Goal: Task Accomplishment & Management: Use online tool/utility

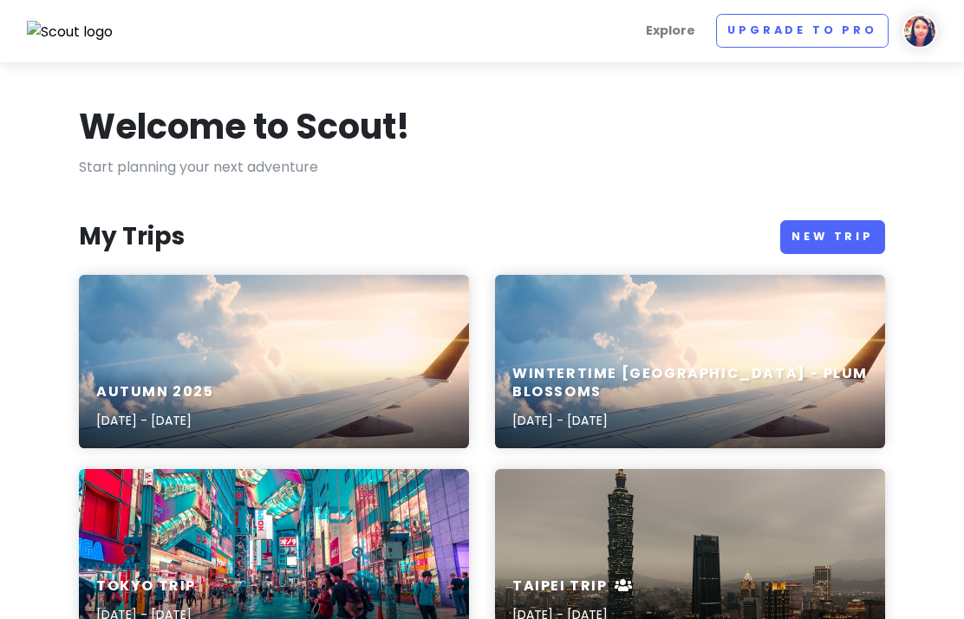
click at [933, 36] on img at bounding box center [920, 31] width 35 height 35
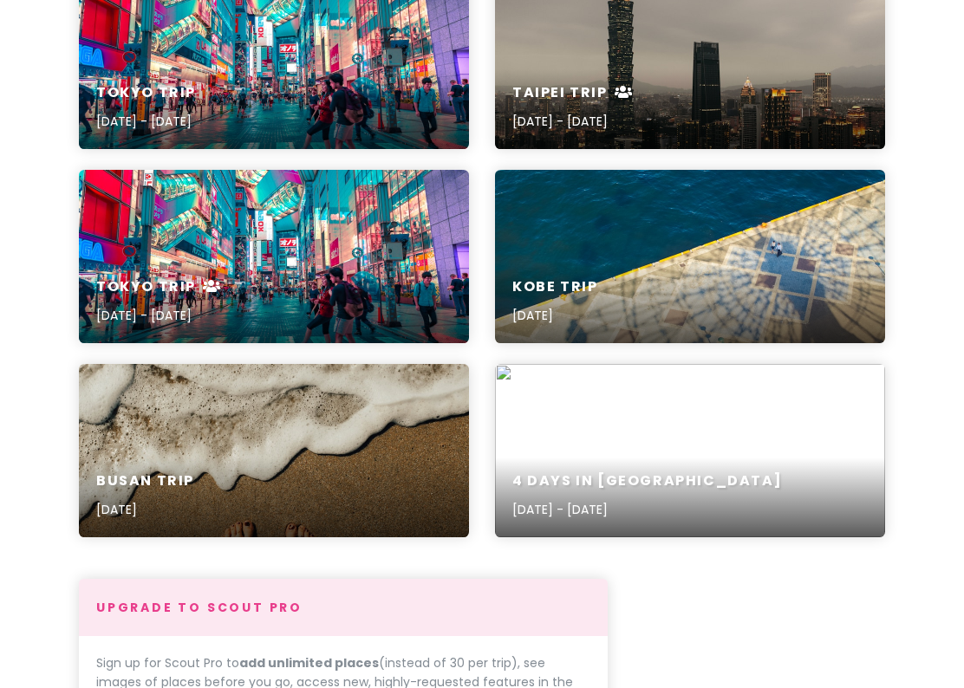
scroll to position [494, 0]
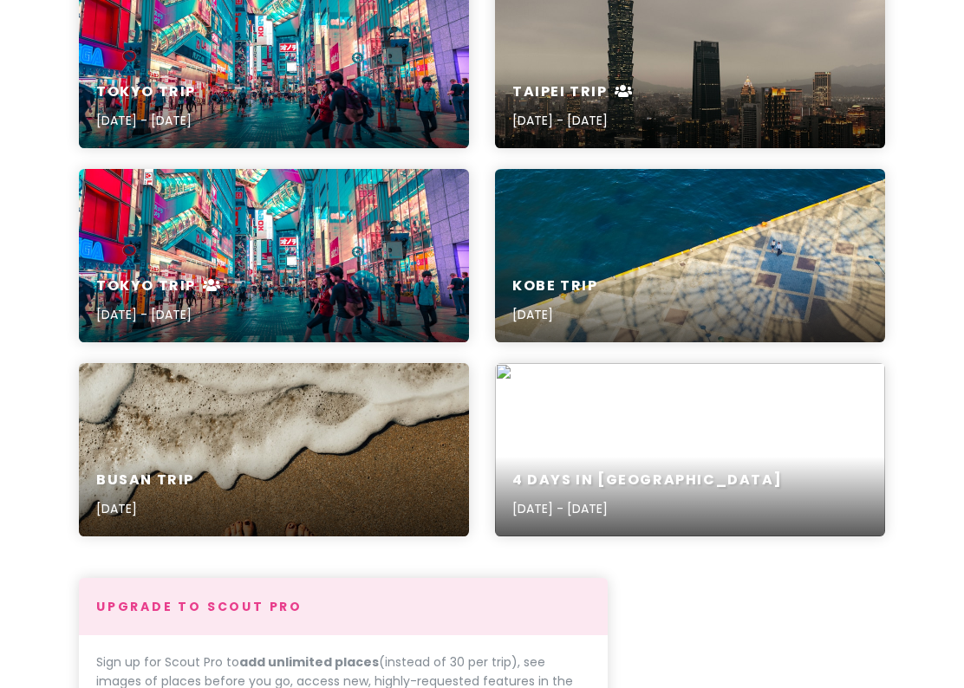
click at [845, 479] on div "4 Days in [GEOGRAPHIC_DATA] [DATE] - [DATE]" at bounding box center [690, 495] width 390 height 82
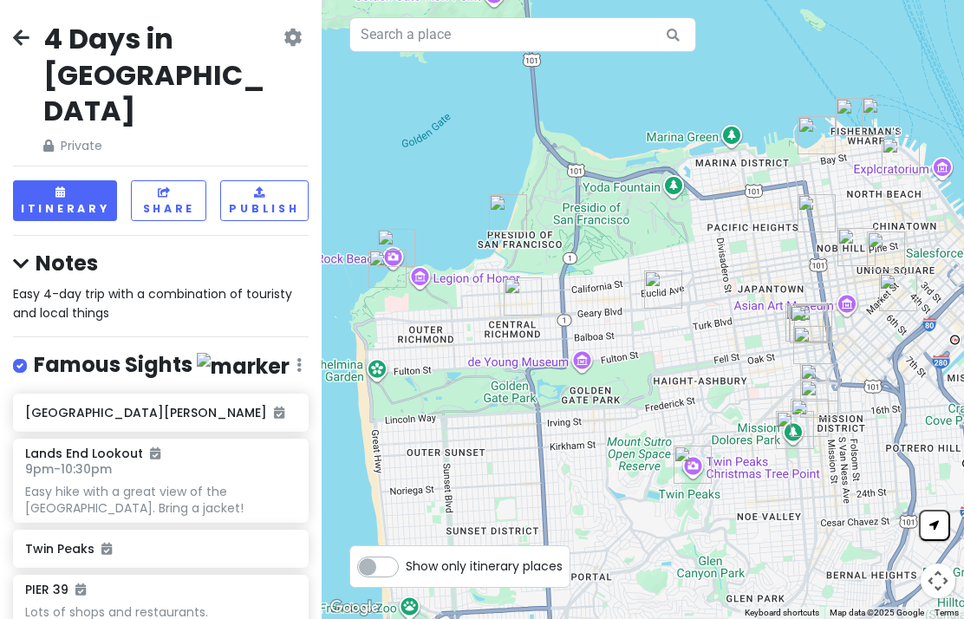
click at [14, 43] on icon at bounding box center [21, 37] width 16 height 14
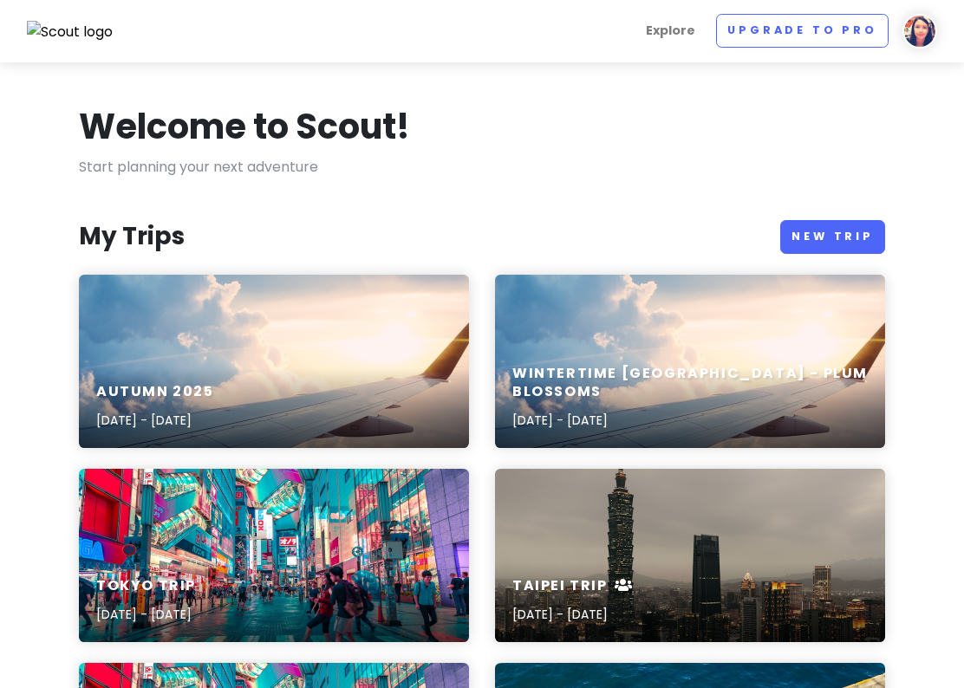
click at [121, 399] on h6 "Autumn 2025" at bounding box center [155, 392] width 118 height 18
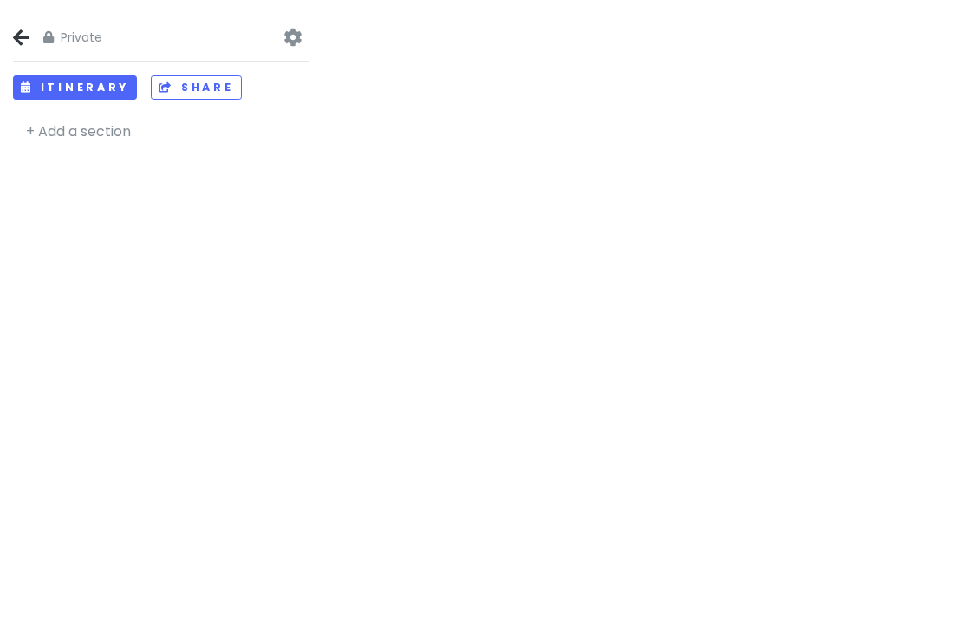
click at [101, 296] on div "Private Change Dates Make a Copy Delete Trip Go Pro ⚡️ Give Feedback 💡 Support …" at bounding box center [161, 309] width 322 height 619
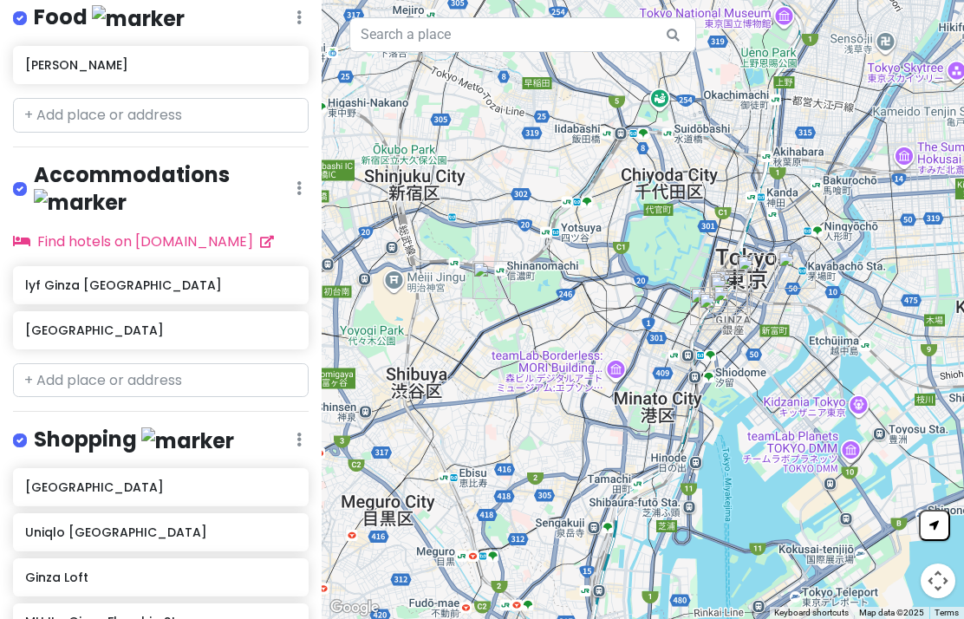
scroll to position [431, 0]
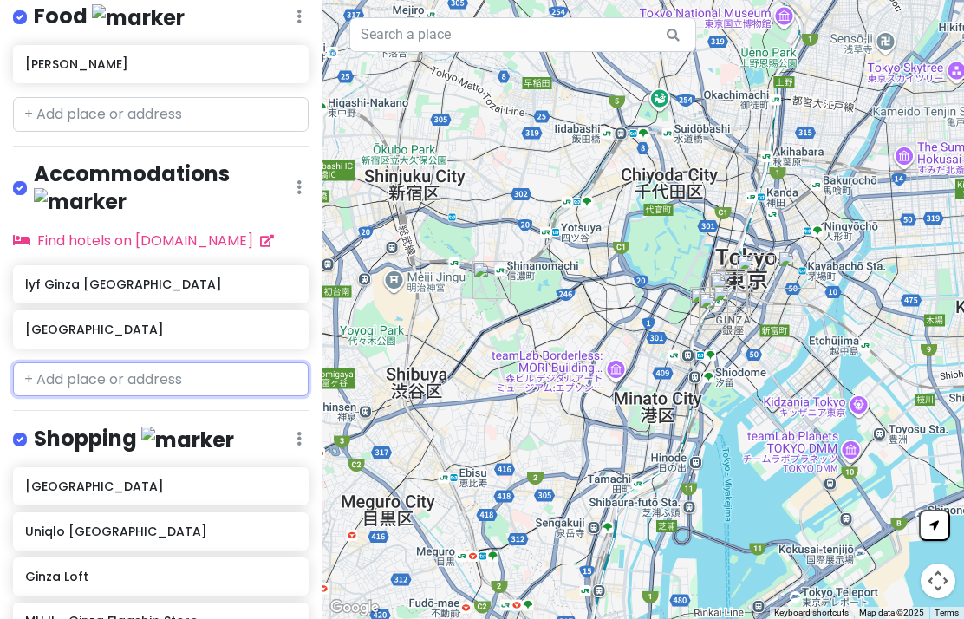
click at [73, 362] on input "text" at bounding box center [161, 379] width 296 height 35
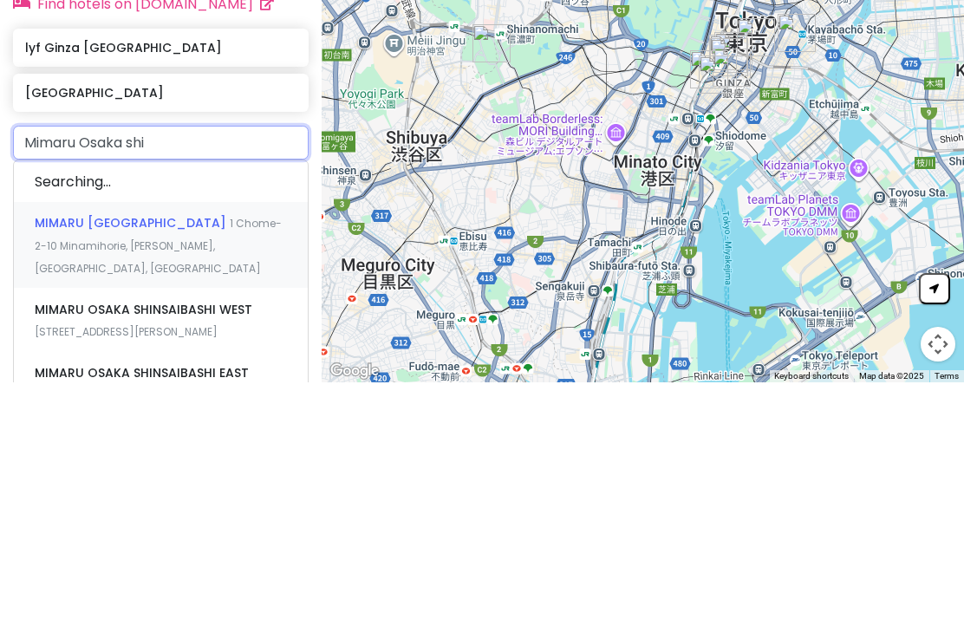
type input "Mimaru Osaka shin"
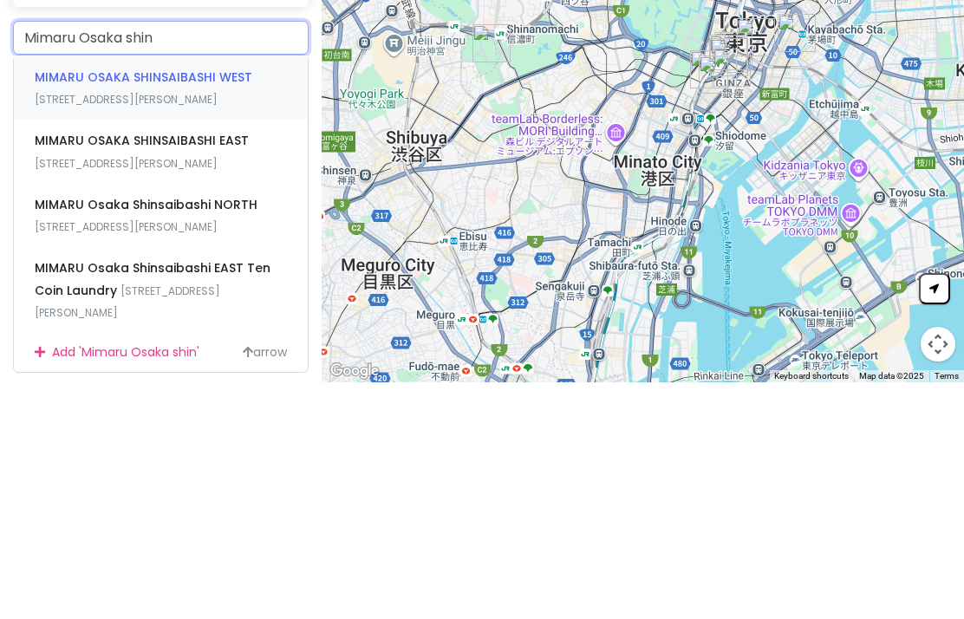
scroll to position [525, 0]
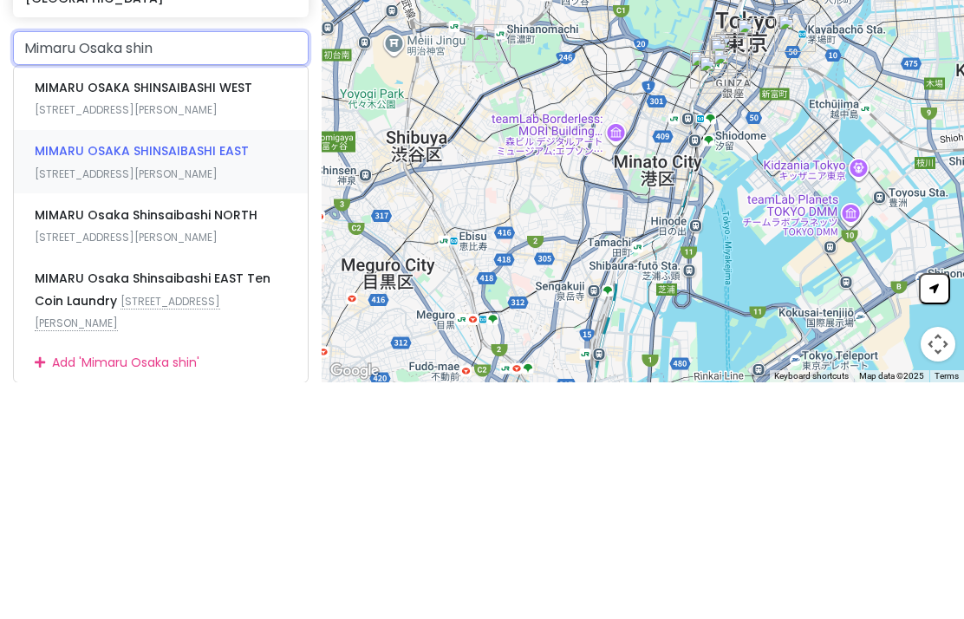
click at [73, 367] on div "MIMARU OSAKA SHINSAIBASHI EAST [STREET_ADDRESS][PERSON_NAME]" at bounding box center [161, 399] width 294 height 64
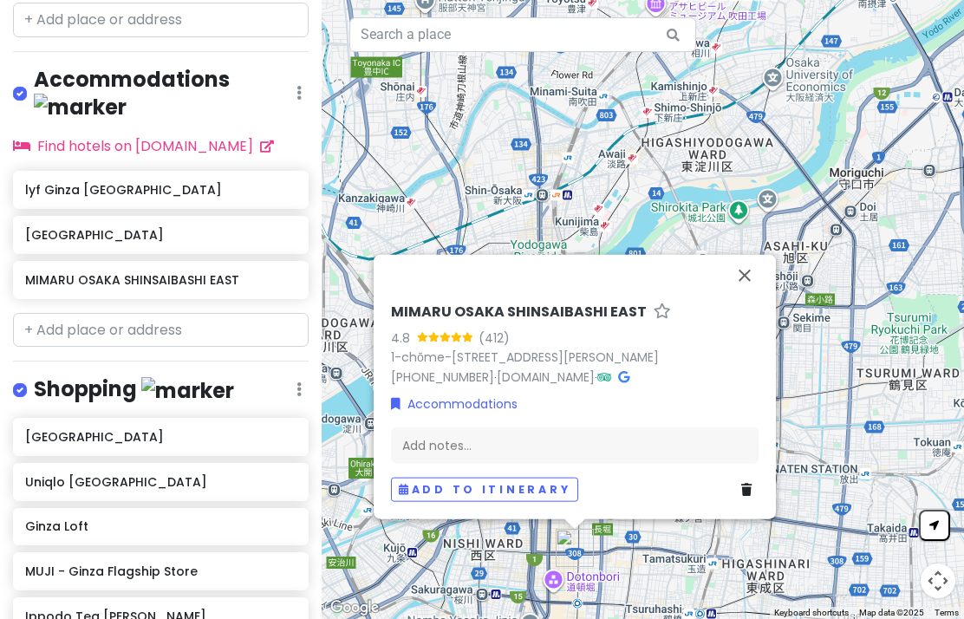
click at [747, 256] on button "Close" at bounding box center [745, 276] width 42 height 42
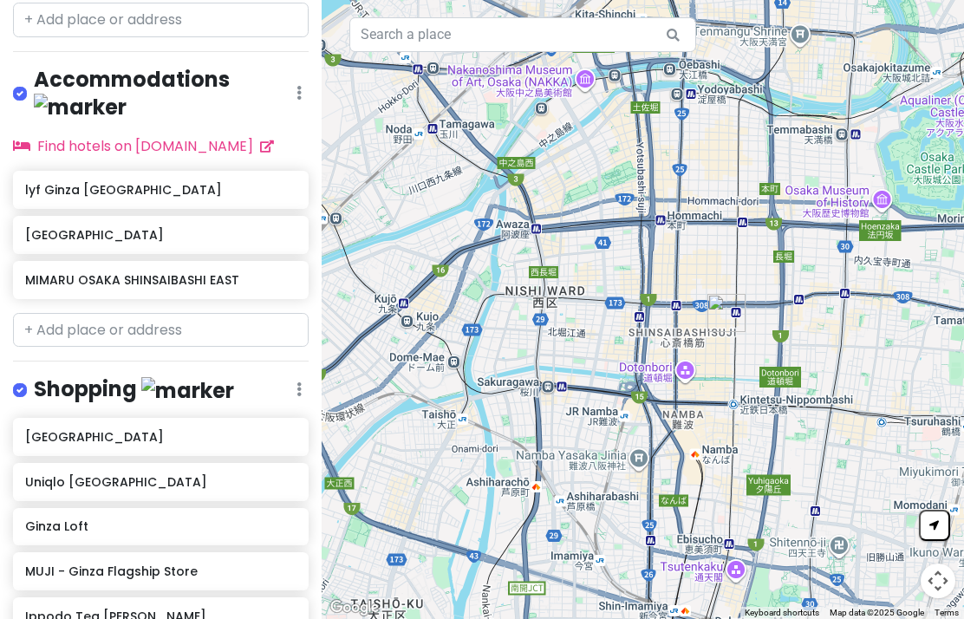
click at [51, 268] on div "MIMARU OSAKA SHINSAIBASHI EAST" at bounding box center [160, 280] width 270 height 24
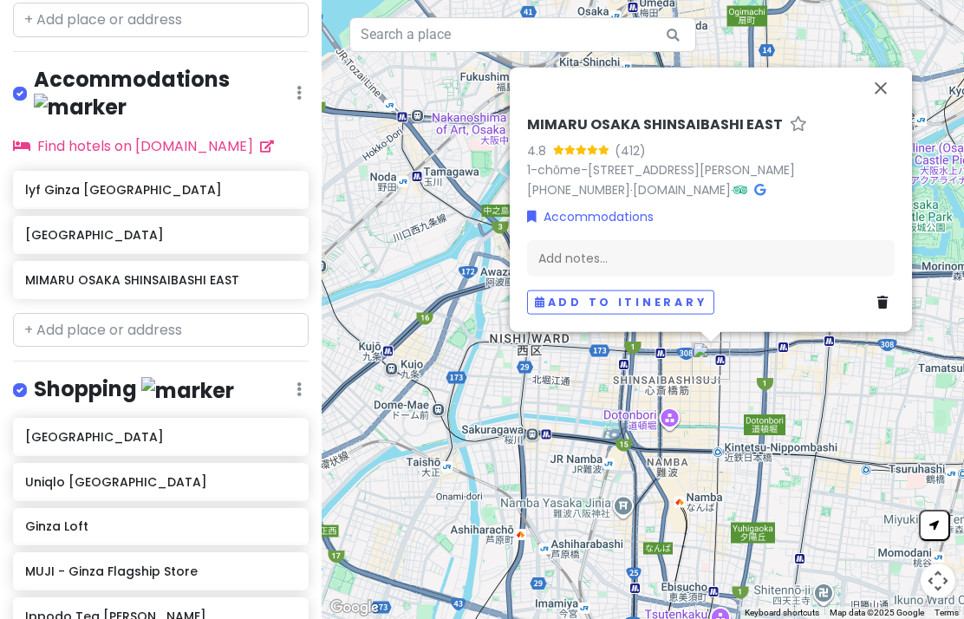
click at [881, 81] on button "Close" at bounding box center [881, 89] width 42 height 42
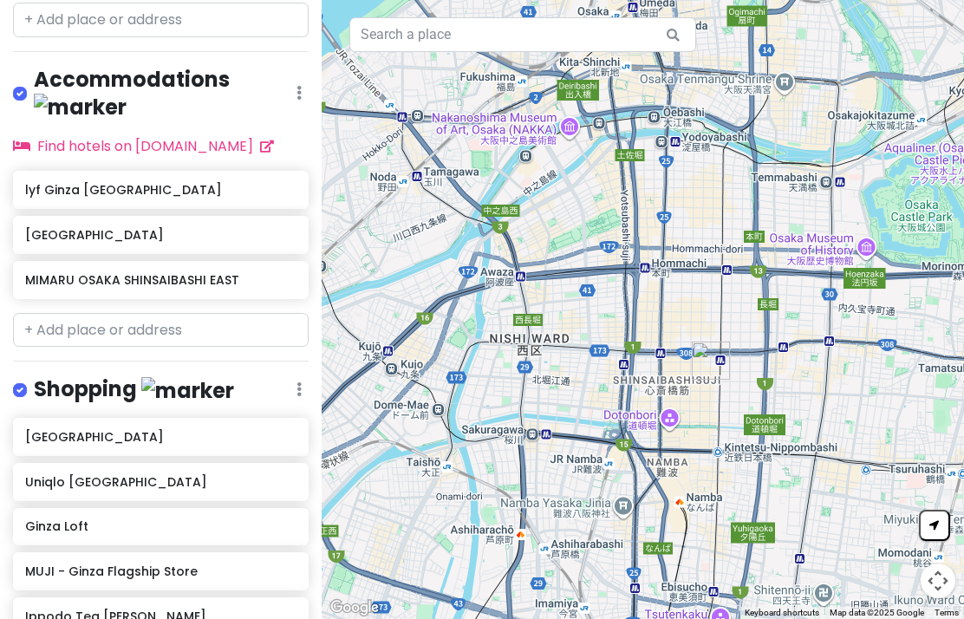
click at [55, 272] on h6 "MIMARU OSAKA SHINSAIBASHI EAST" at bounding box center [160, 280] width 270 height 16
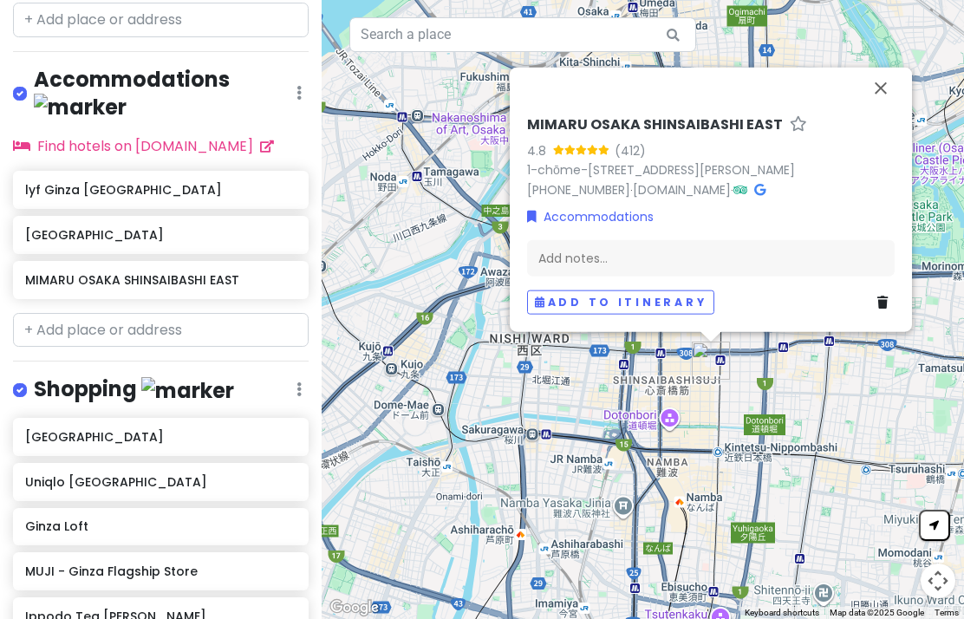
click at [880, 310] on link at bounding box center [885, 302] width 17 height 19
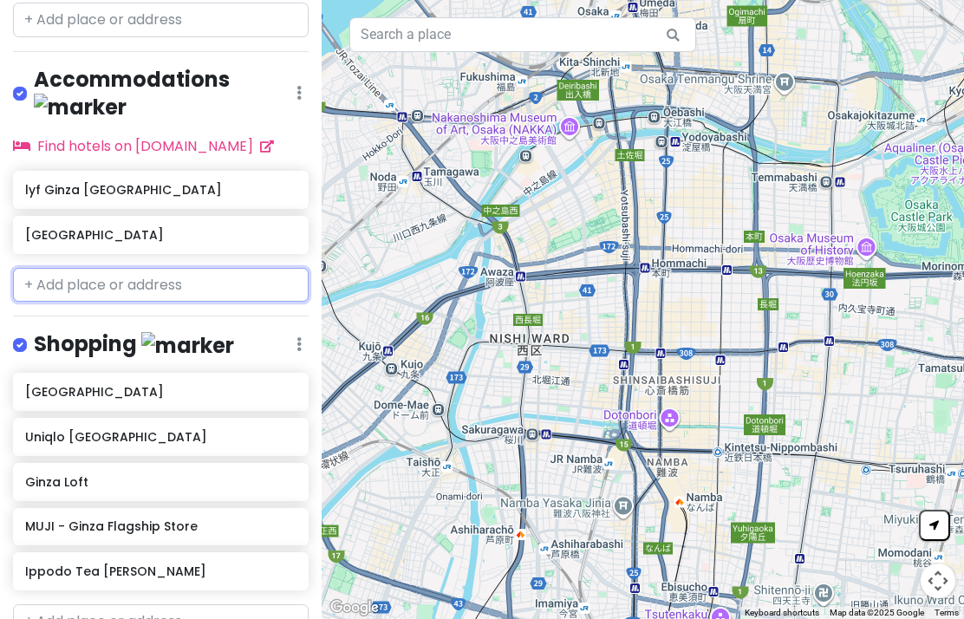
click at [51, 268] on input "text" at bounding box center [161, 285] width 296 height 35
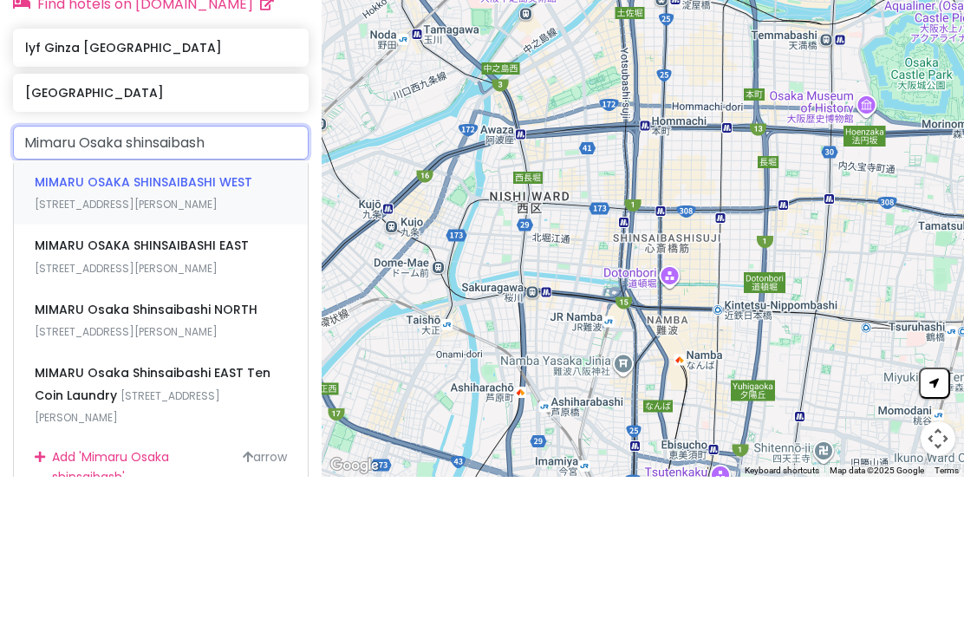
type input "Mimaru Osaka shinsaibashi"
click at [65, 316] on span "MIMARU OSAKA SHINSAIBASHI WEST" at bounding box center [144, 324] width 218 height 17
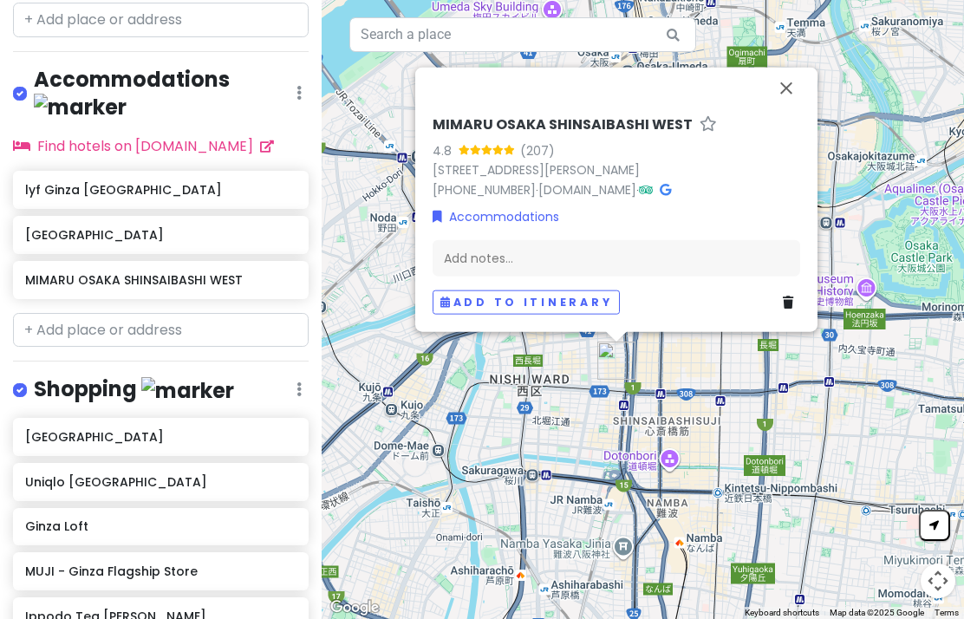
click at [792, 75] on button "Close" at bounding box center [787, 89] width 42 height 42
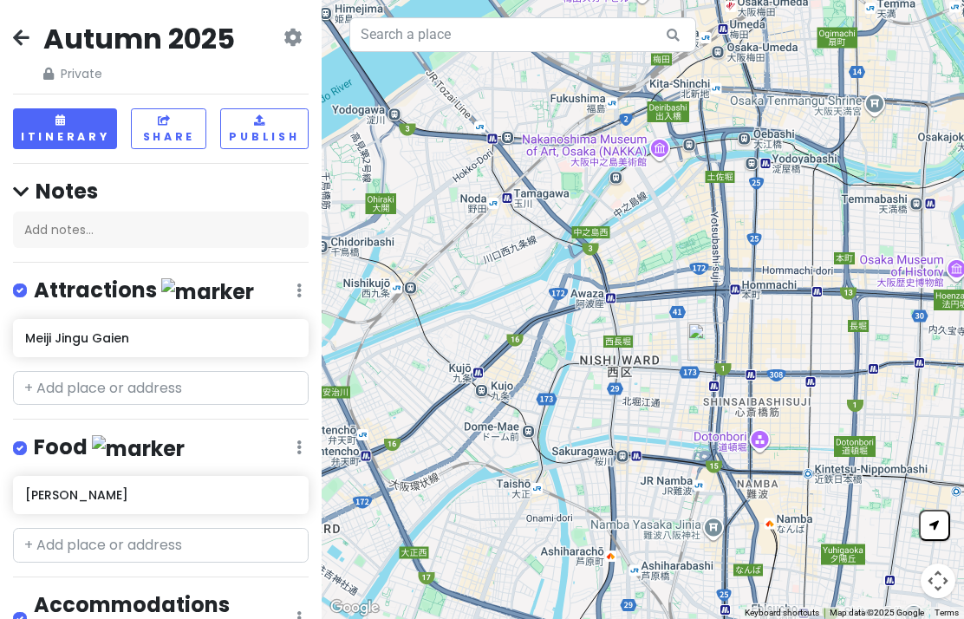
click at [17, 30] on icon at bounding box center [21, 37] width 16 height 14
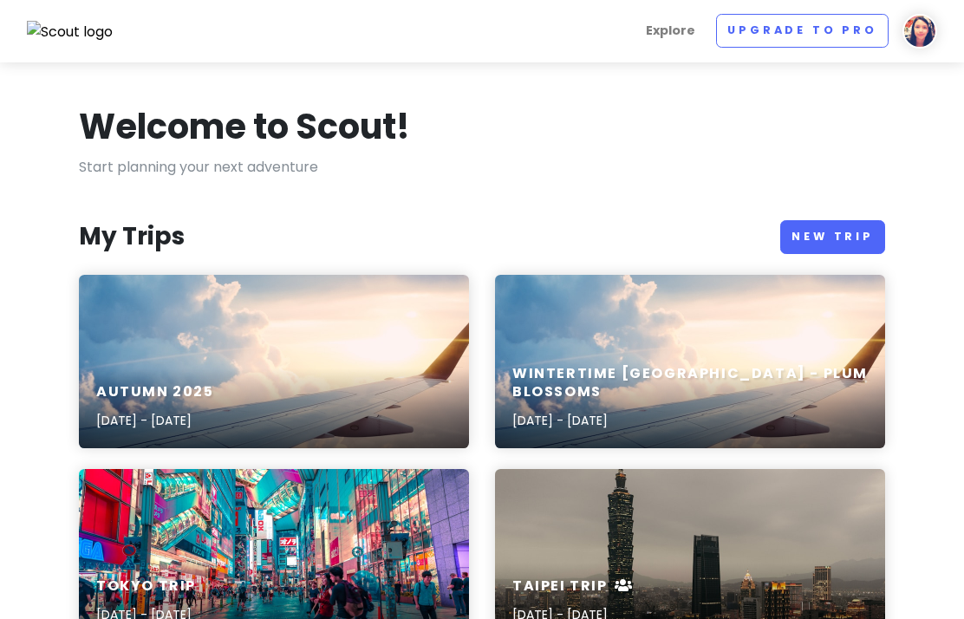
click at [854, 251] on link "New Trip" at bounding box center [832, 237] width 105 height 34
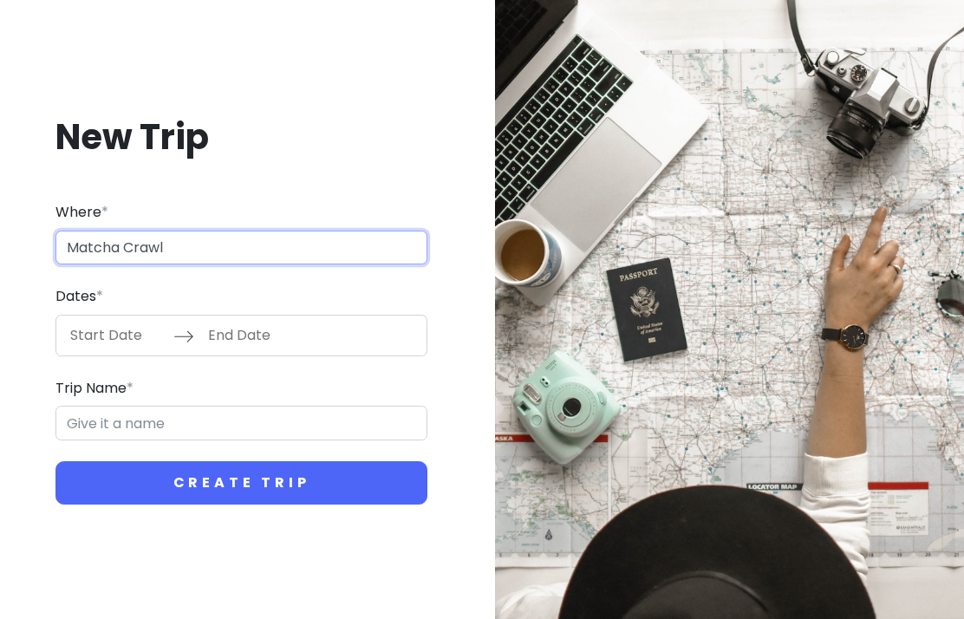
type input "Matcha Crawl"
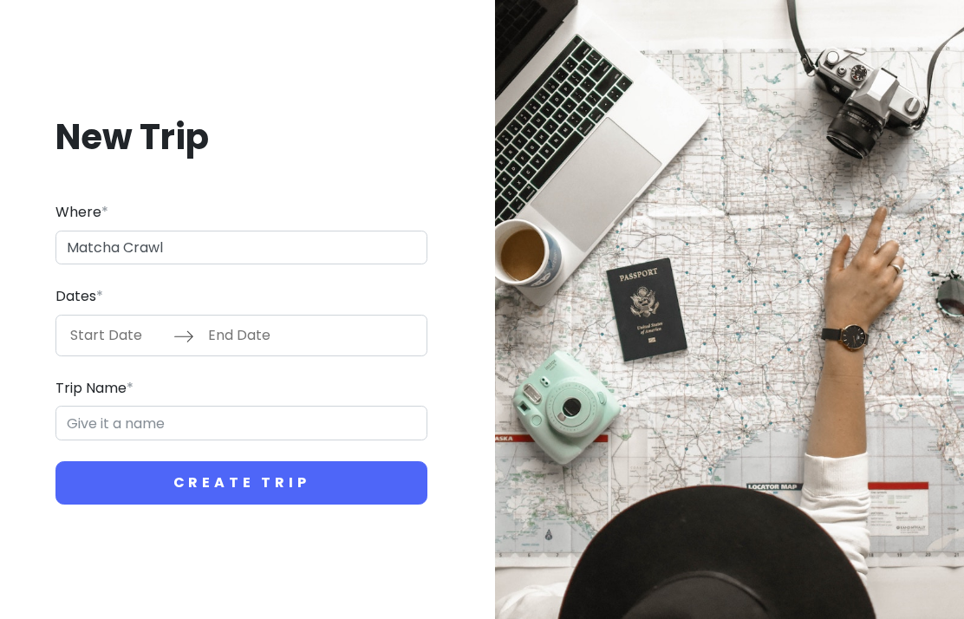
click at [85, 347] on input "Start Date" at bounding box center [117, 336] width 113 height 40
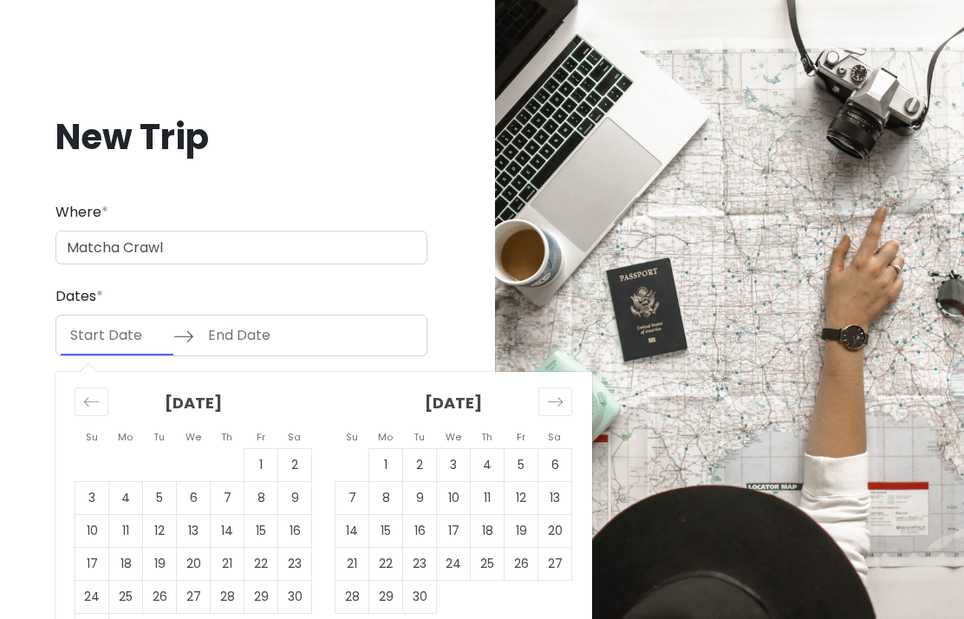
click at [555, 397] on icon "Move forward to switch to the next month." at bounding box center [555, 402] width 16 height 16
click at [552, 397] on icon "Move forward to switch to the next month." at bounding box center [555, 402] width 16 height 16
click at [565, 397] on div "Move forward to switch to the next month." at bounding box center [555, 402] width 34 height 29
click at [519, 499] on td "7" at bounding box center [522, 497] width 34 height 33
type input "[DATE]"
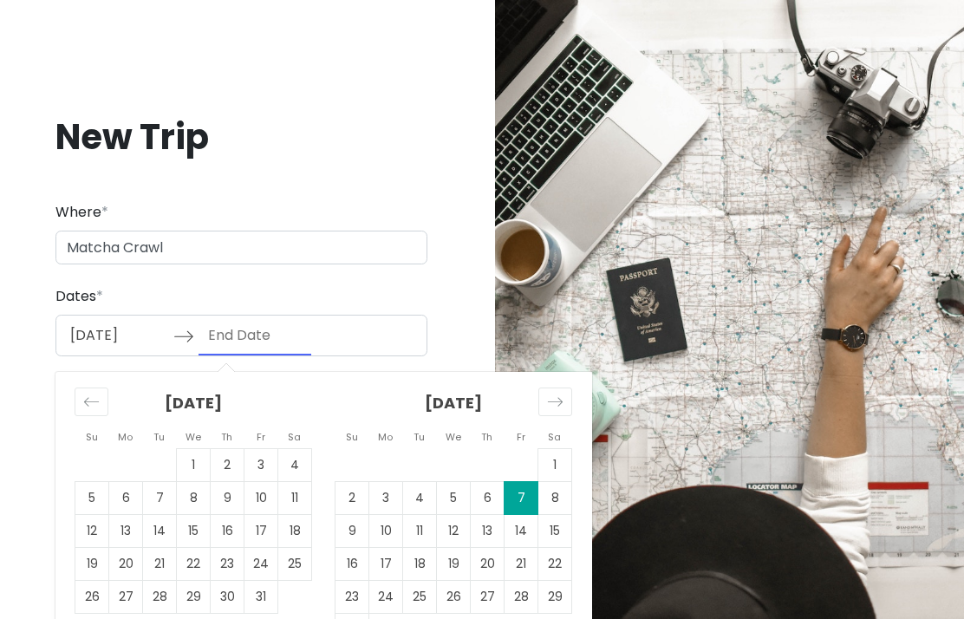
click at [450, 564] on td "19" at bounding box center [454, 563] width 34 height 33
type input "[DATE]"
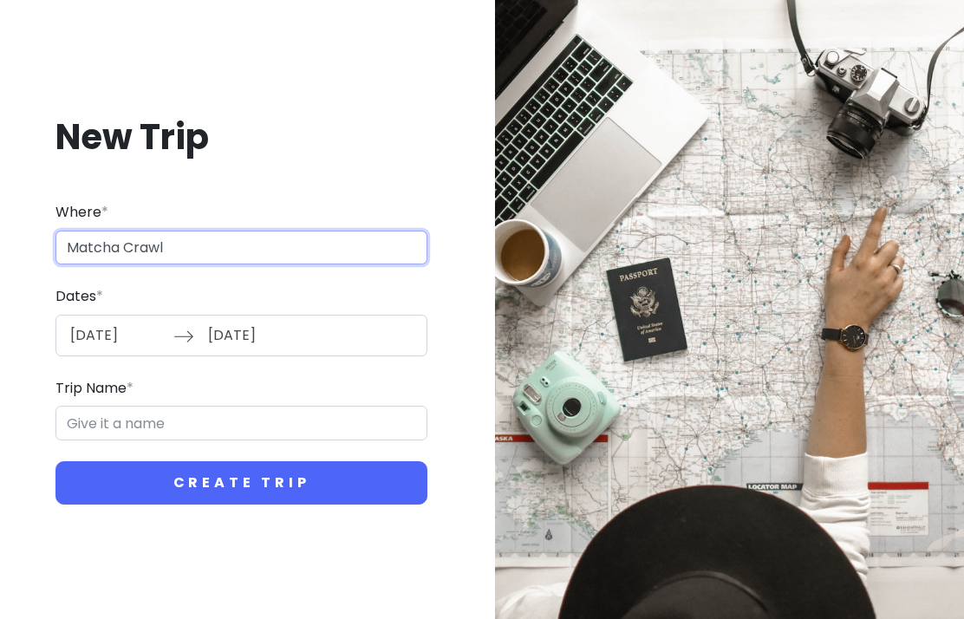
click at [160, 248] on input "Matcha Crawl" at bounding box center [241, 248] width 372 height 35
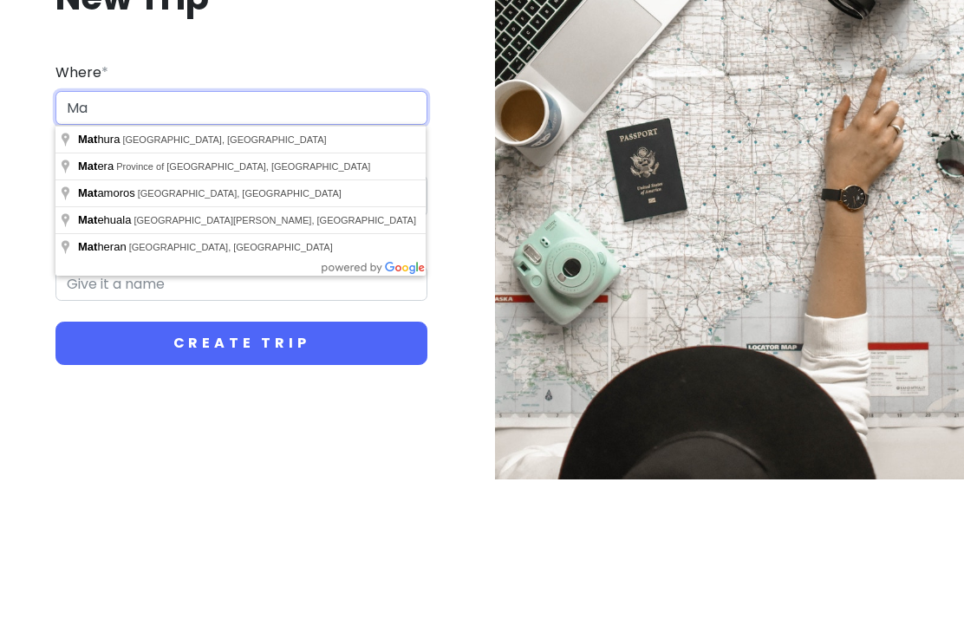
type input "M"
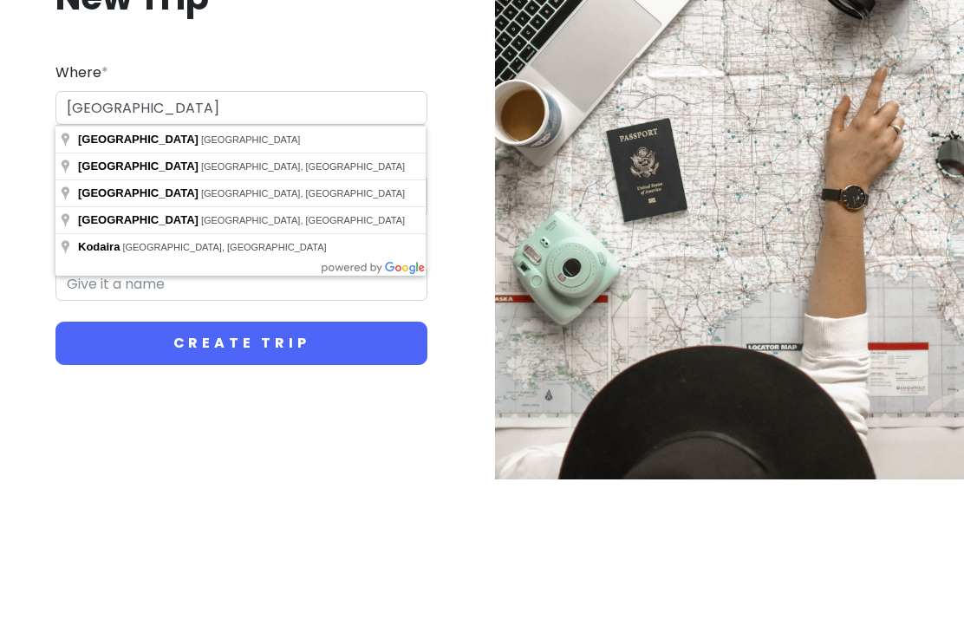
type input "[GEOGRAPHIC_DATA], [GEOGRAPHIC_DATA]"
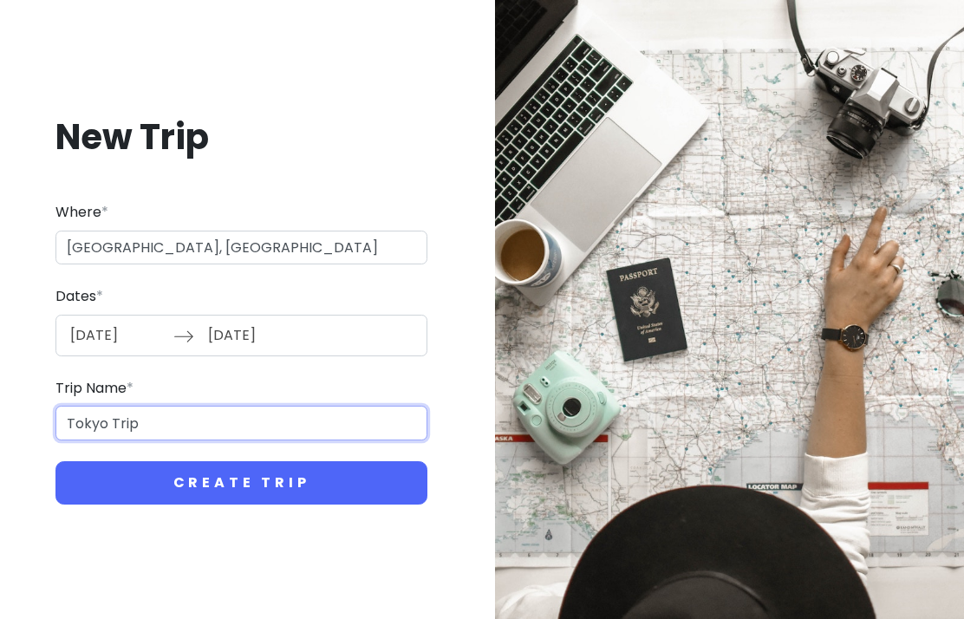
click at [120, 422] on input "Tokyo Trip" at bounding box center [241, 423] width 372 height 35
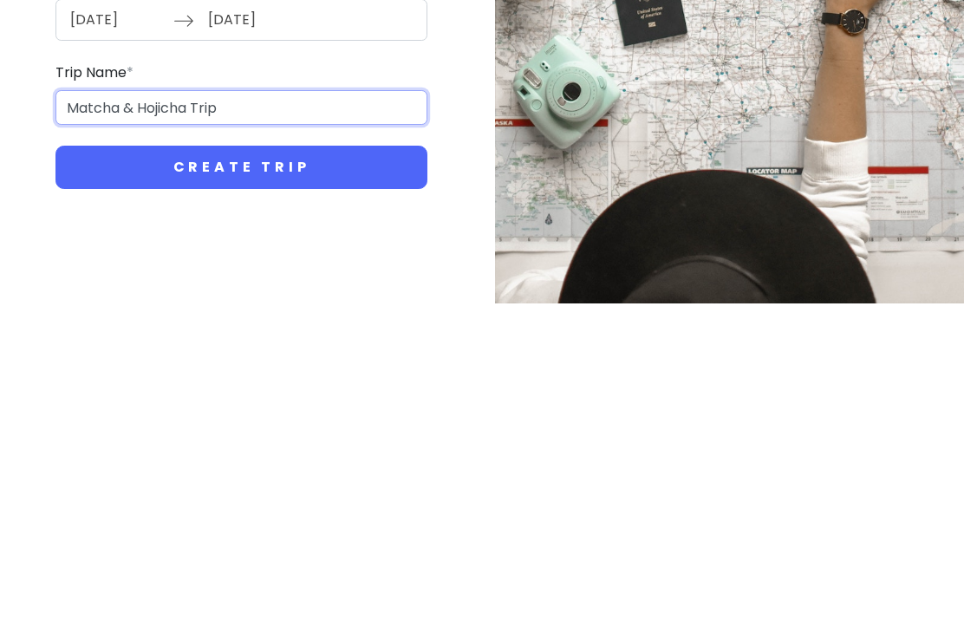
type input "Matcha & Hojicha Trip"
click at [103, 461] on button "Create Trip" at bounding box center [241, 482] width 372 height 43
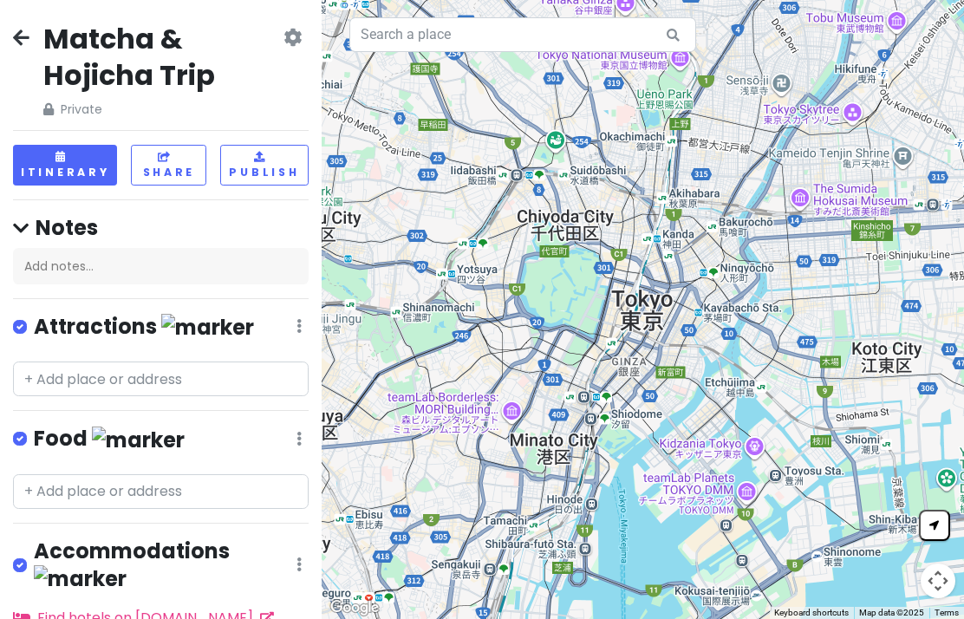
click at [568, 43] on input "text" at bounding box center [522, 34] width 347 height 35
type input "O"
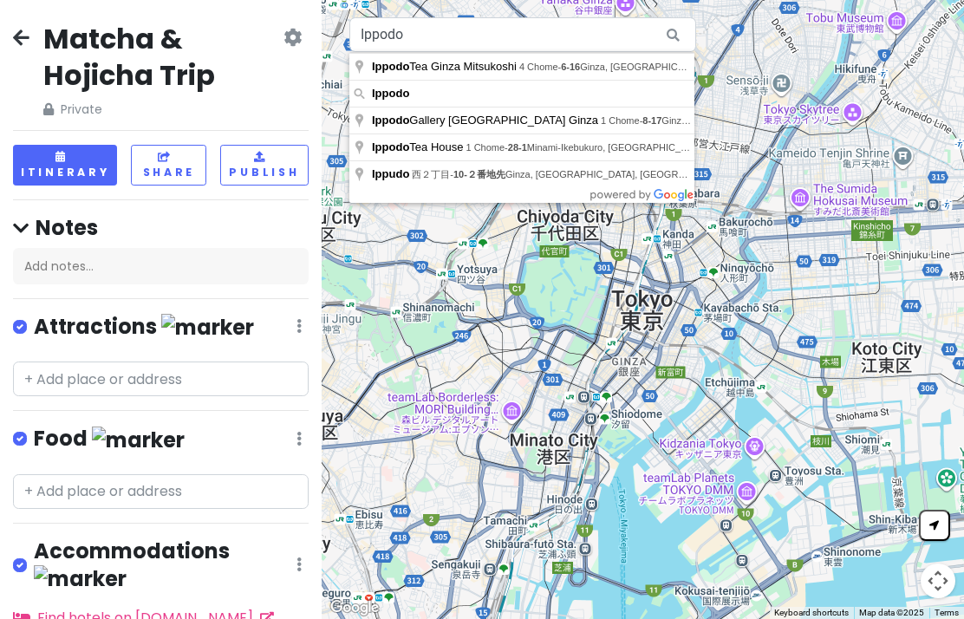
type input "Ippodo Tea [PERSON_NAME], [STREET_ADDRESS]"
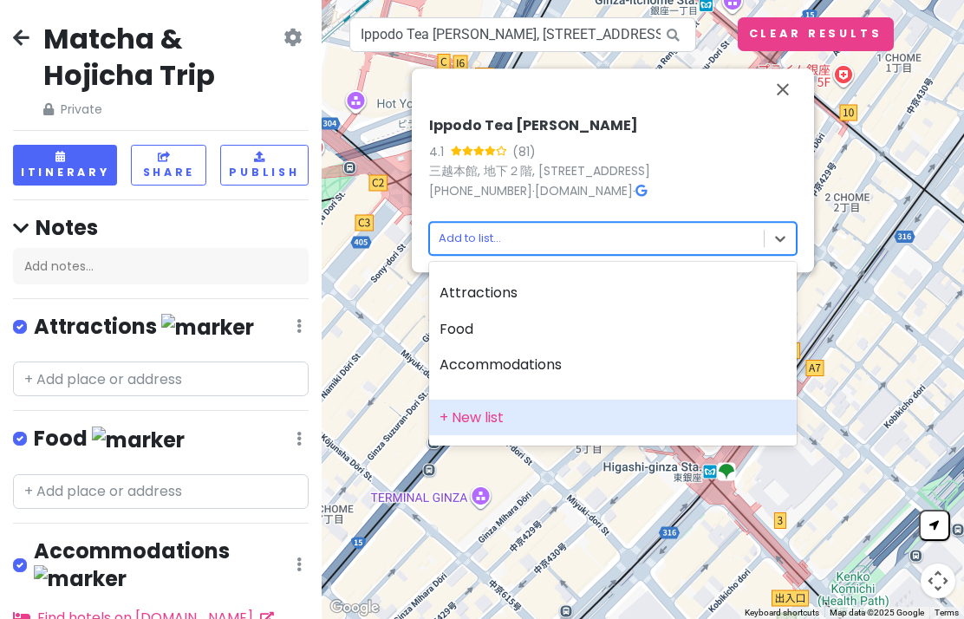
click at [509, 414] on div "+ New list" at bounding box center [613, 418] width 368 height 36
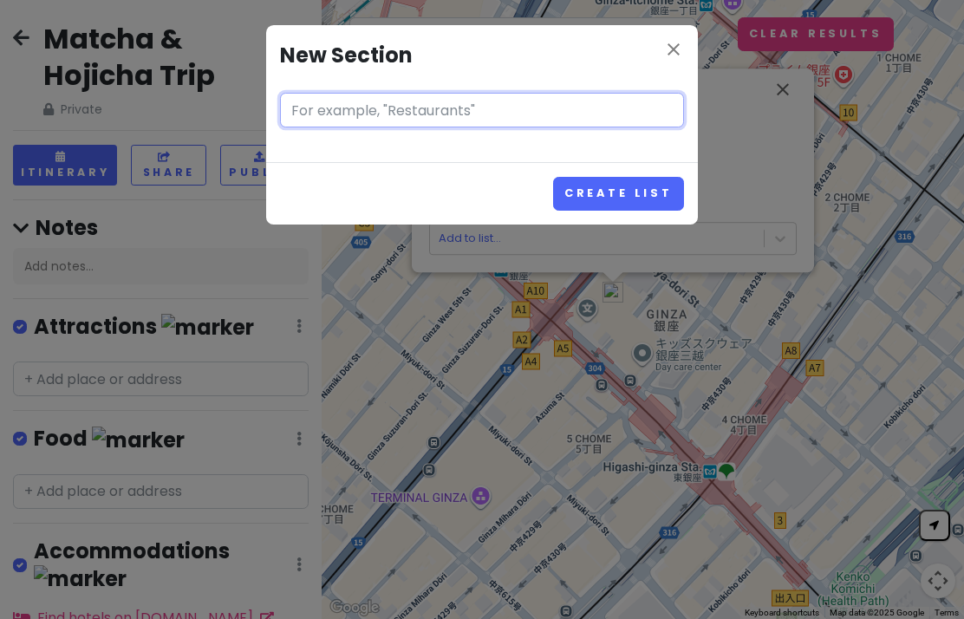
click at [544, 113] on input "text" at bounding box center [482, 110] width 404 height 35
type input "M"
click at [676, 49] on icon "close" at bounding box center [673, 49] width 21 height 21
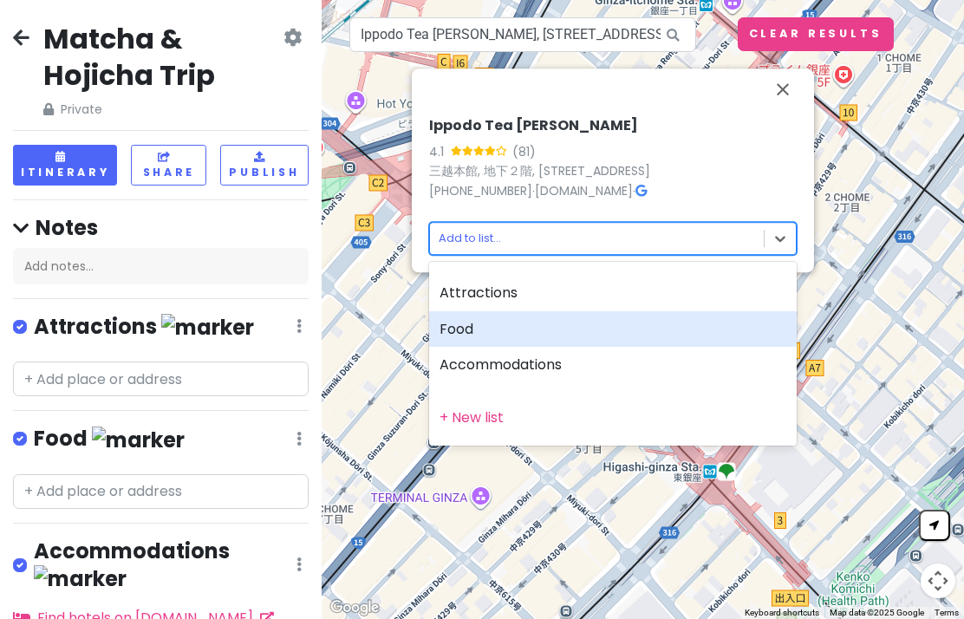
click at [587, 330] on div "Food" at bounding box center [613, 329] width 368 height 36
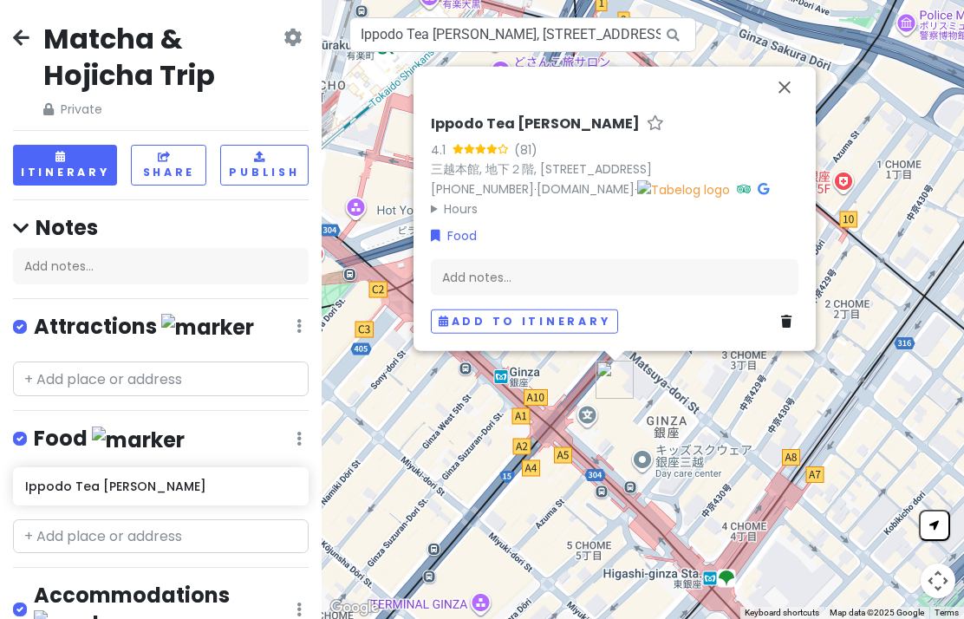
click at [788, 80] on button "Close" at bounding box center [785, 88] width 42 height 42
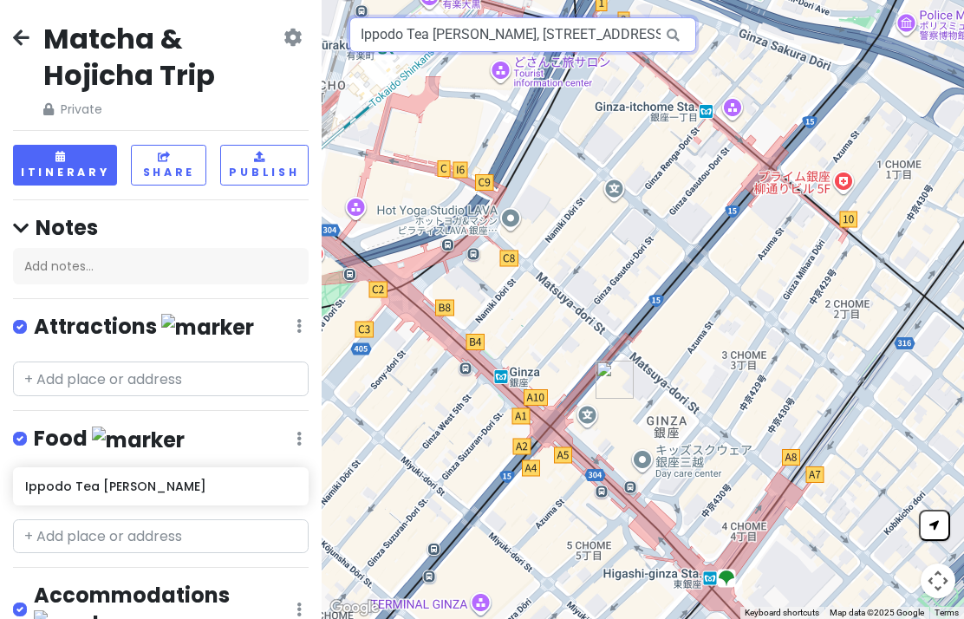
click at [624, 29] on input "Ippodo Tea [PERSON_NAME], [STREET_ADDRESS]" at bounding box center [522, 34] width 347 height 35
click at [681, 34] on icon at bounding box center [673, 35] width 39 height 36
click at [619, 37] on input "Ippodo Tea [PERSON_NAME], [STREET_ADDRESS]" at bounding box center [522, 34] width 347 height 35
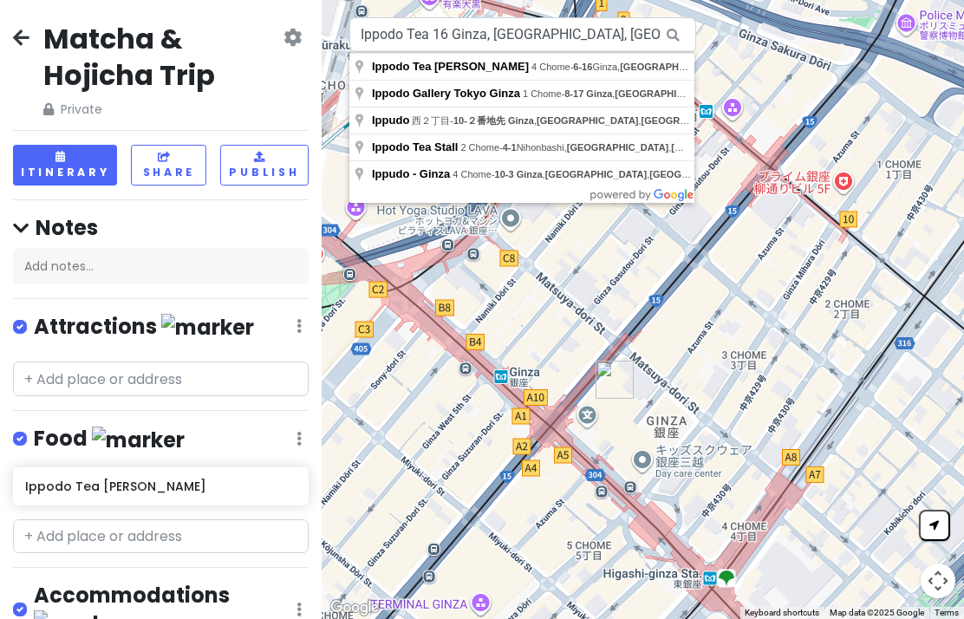
type input "Ippodo Tea Stall, [STREET_ADDRESS]"
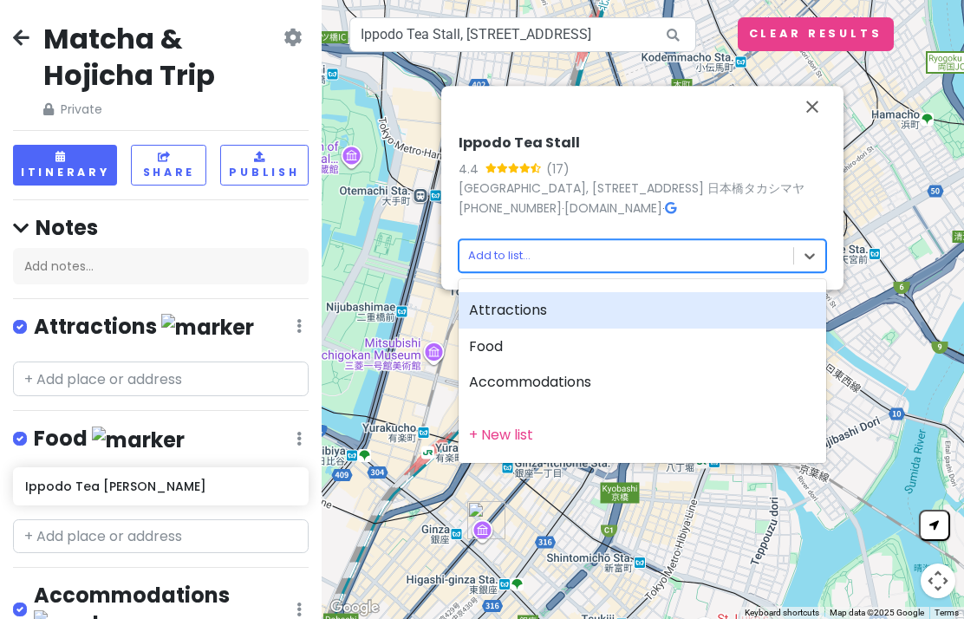
click at [642, 352] on div "Food" at bounding box center [643, 347] width 368 height 36
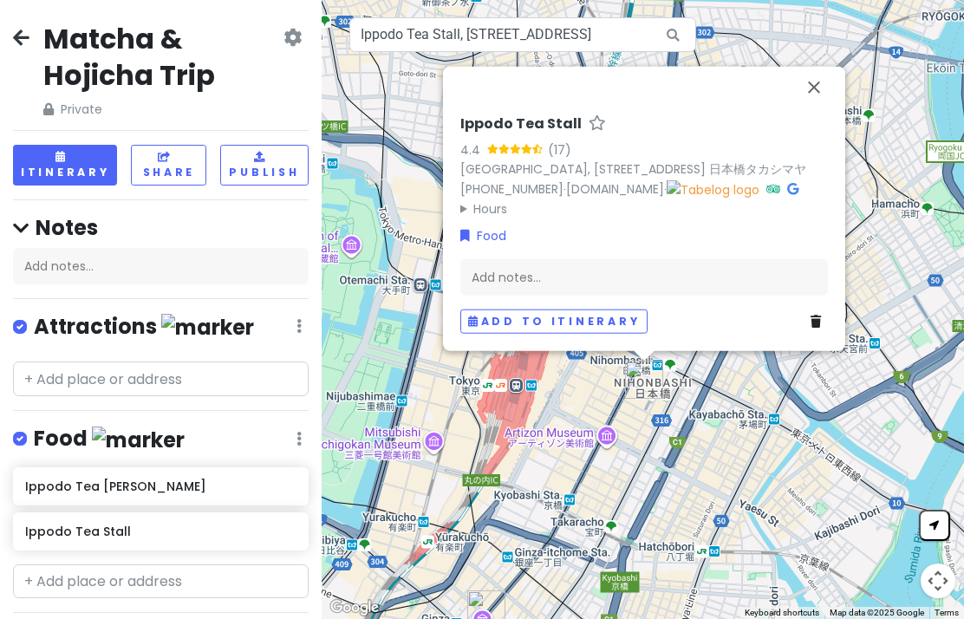
click at [815, 79] on button "Close" at bounding box center [814, 88] width 42 height 42
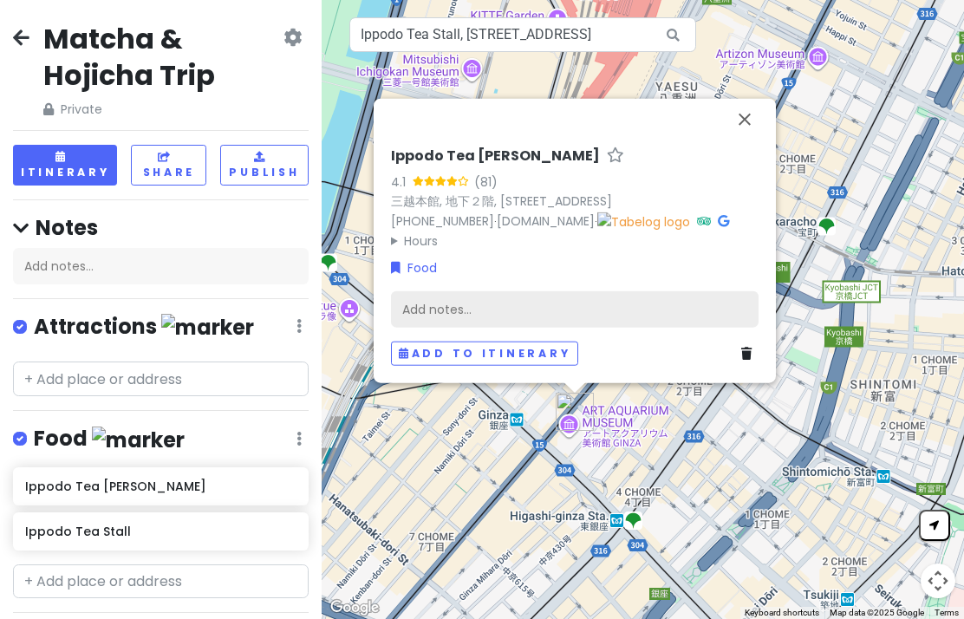
click at [677, 305] on div "Add notes..." at bounding box center [575, 309] width 368 height 36
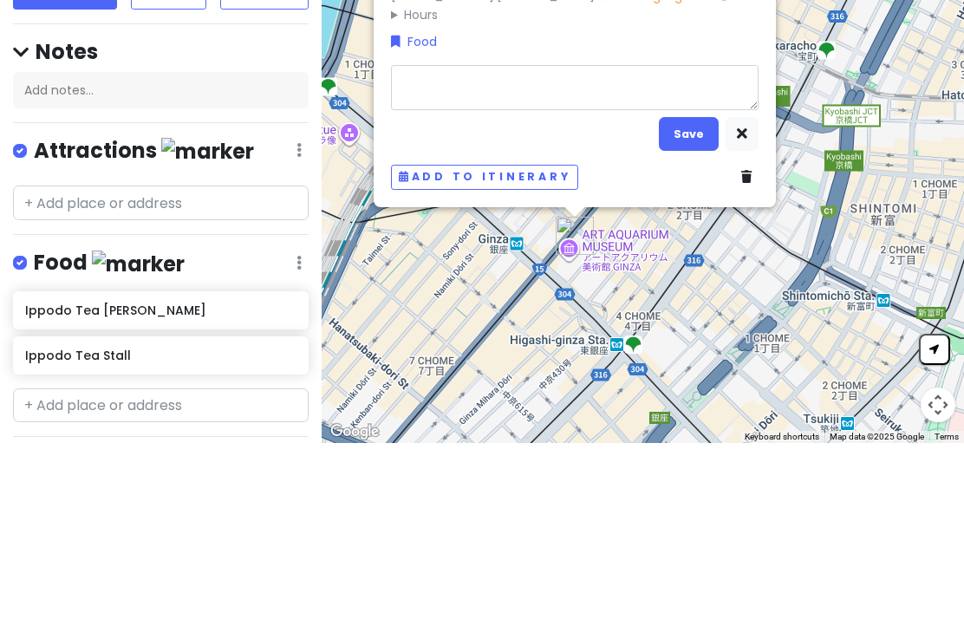
type textarea "x"
type textarea "M"
type textarea "x"
type textarea "Ma"
type textarea "x"
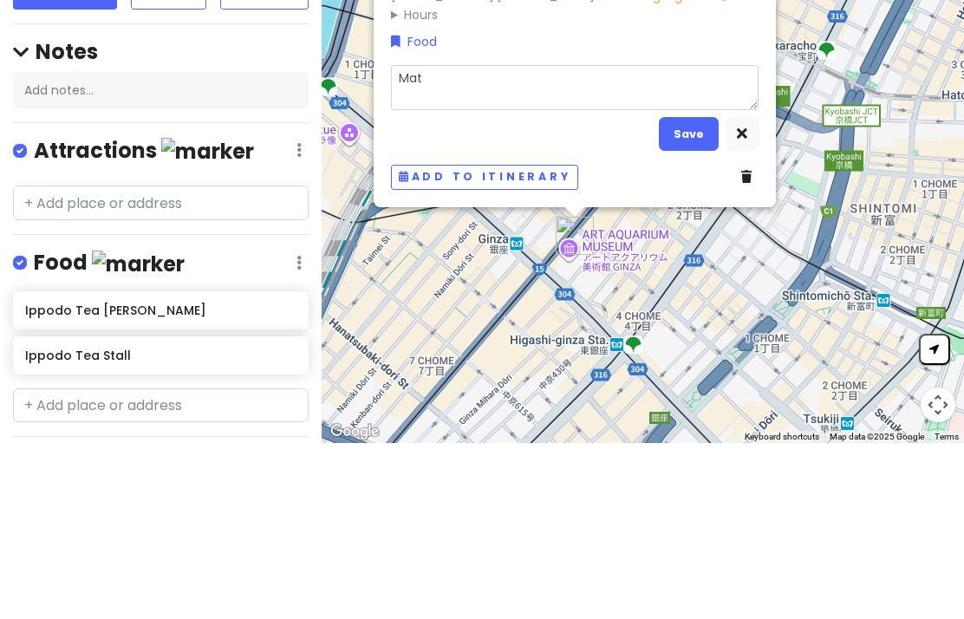
type textarea "Matc"
type textarea "x"
type textarea "Matca"
type textarea "x"
type textarea "Matcah"
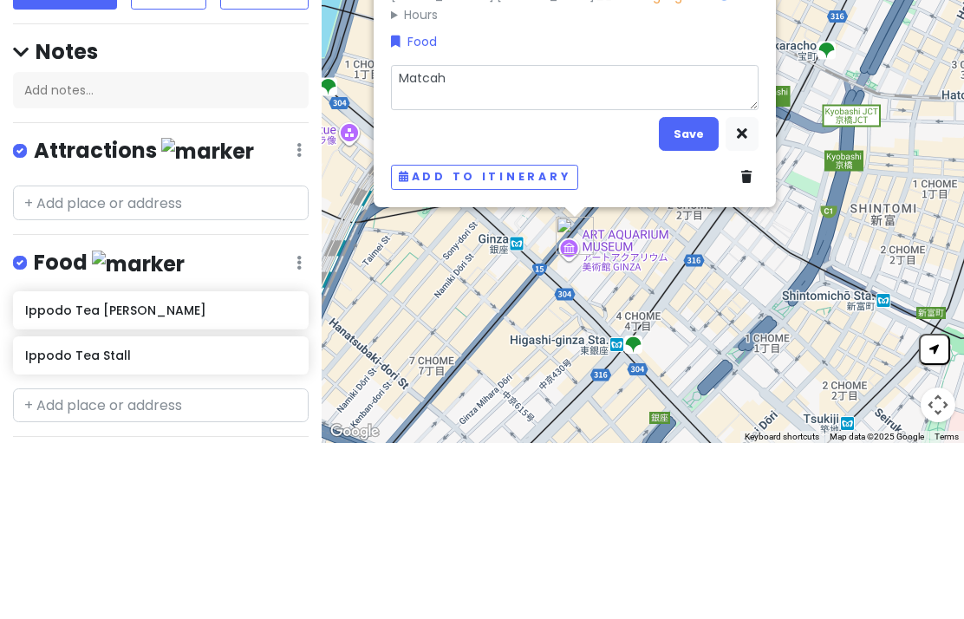
type textarea "x"
type textarea "Matcha"
type textarea "x"
type textarea "Matcha"
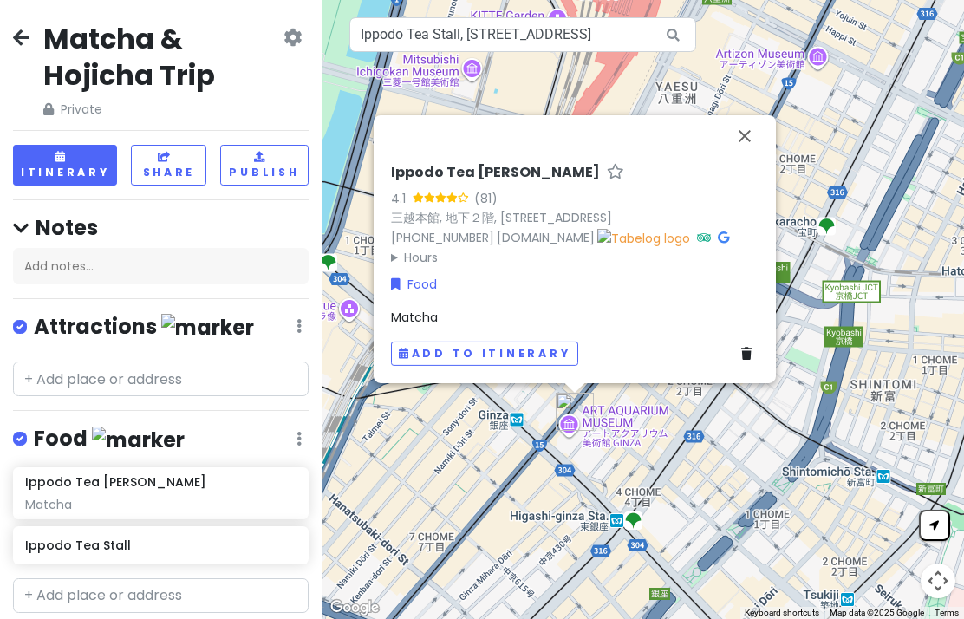
click at [748, 122] on button "Close" at bounding box center [745, 136] width 42 height 42
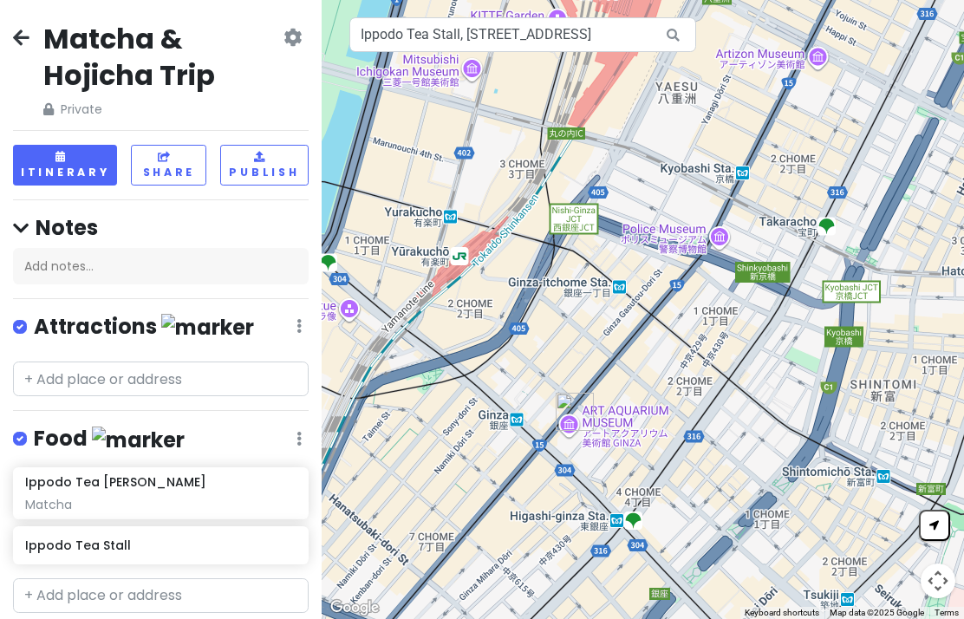
click at [676, 33] on icon at bounding box center [673, 35] width 39 height 36
click at [629, 37] on input "Ippodo Tea Stall, [STREET_ADDRESS]" at bounding box center [522, 34] width 347 height 35
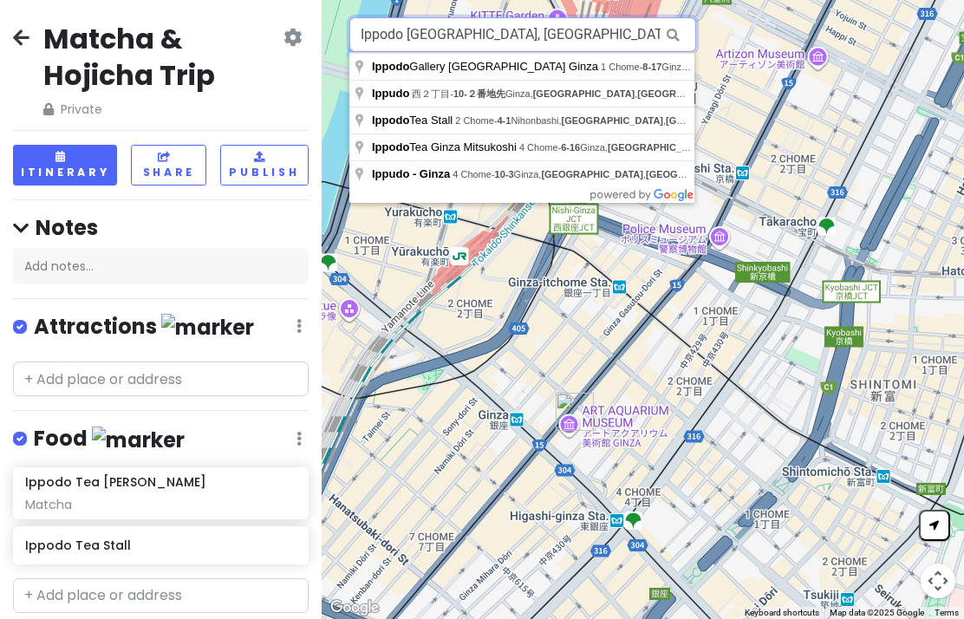
click at [600, 34] on input "Ippodo [GEOGRAPHIC_DATA], [GEOGRAPHIC_DATA], [GEOGRAPHIC_DATA]" at bounding box center [522, 34] width 347 height 35
type input "Ippodo"
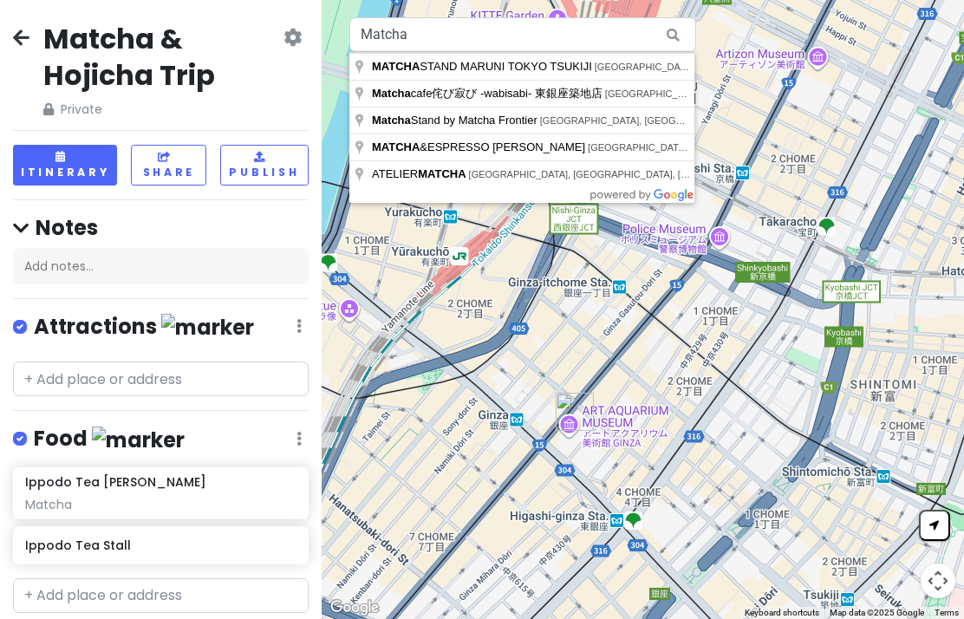
type input "[GEOGRAPHIC_DATA], [GEOGRAPHIC_DATA], [GEOGRAPHIC_DATA], [GEOGRAPHIC_DATA], 4 C…"
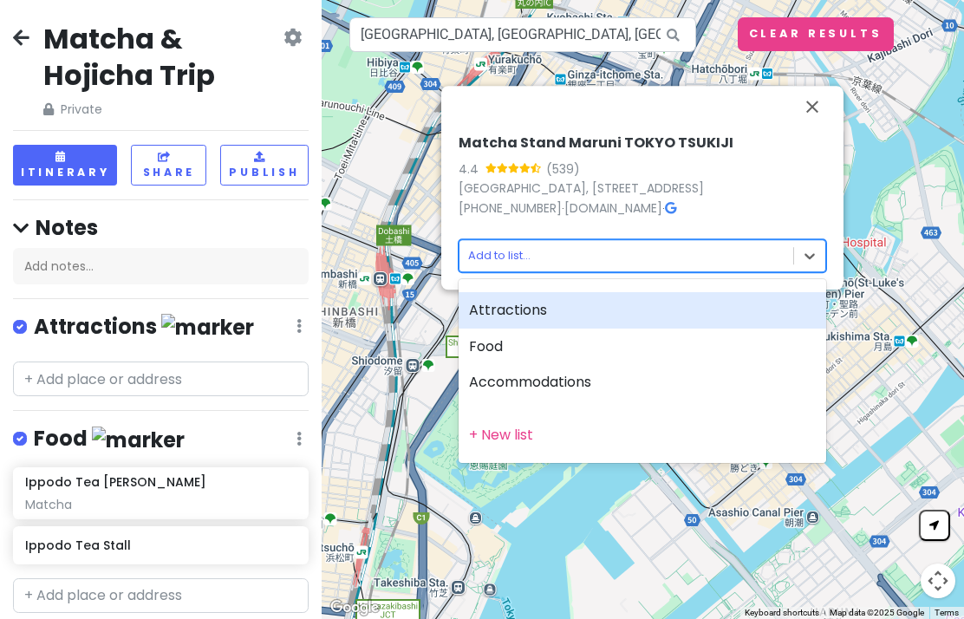
click at [611, 339] on div "Food" at bounding box center [643, 347] width 368 height 36
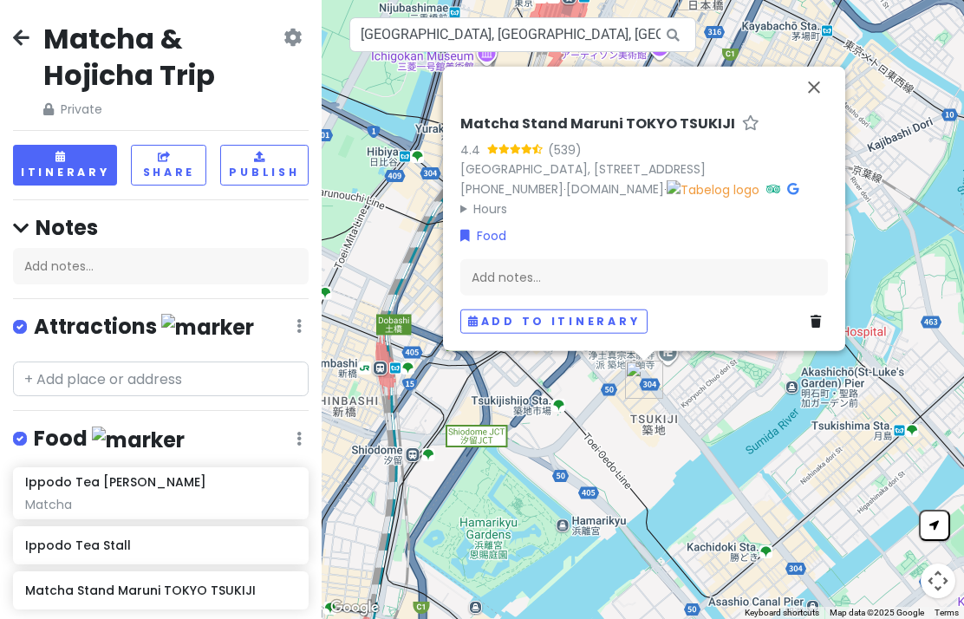
click at [563, 283] on div "Add notes..." at bounding box center [644, 277] width 368 height 36
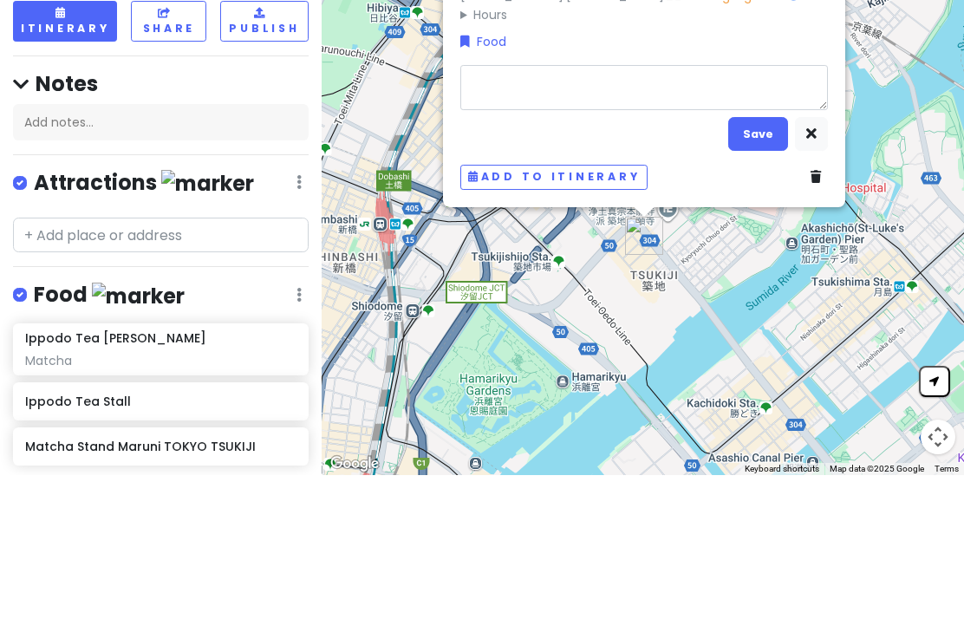
type textarea "x"
type textarea "H"
type textarea "x"
type textarea "Ho"
type textarea "x"
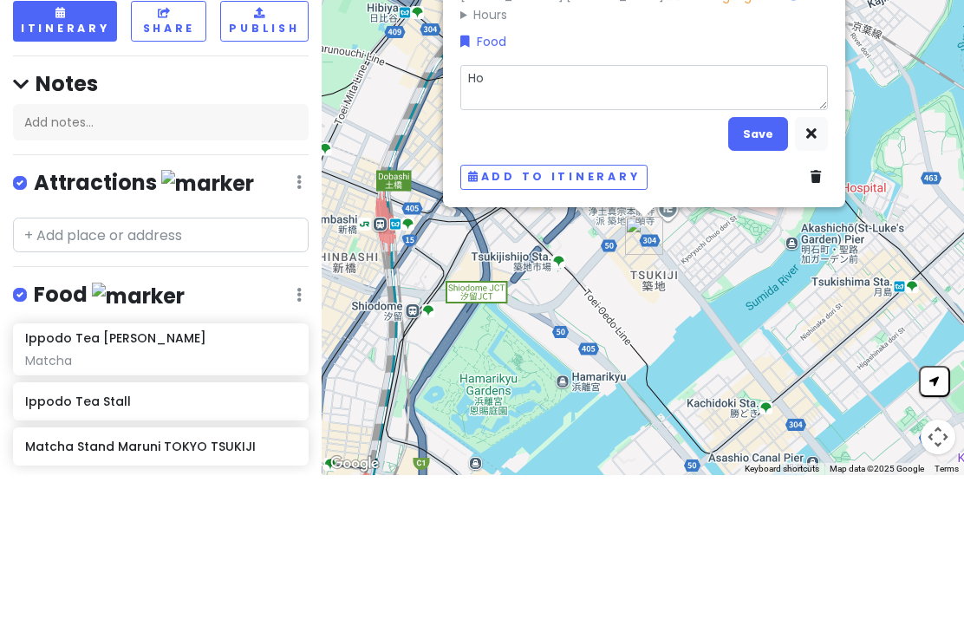
type textarea "Hoj"
type textarea "x"
type textarea "Hoji"
type textarea "x"
type textarea "Hojic"
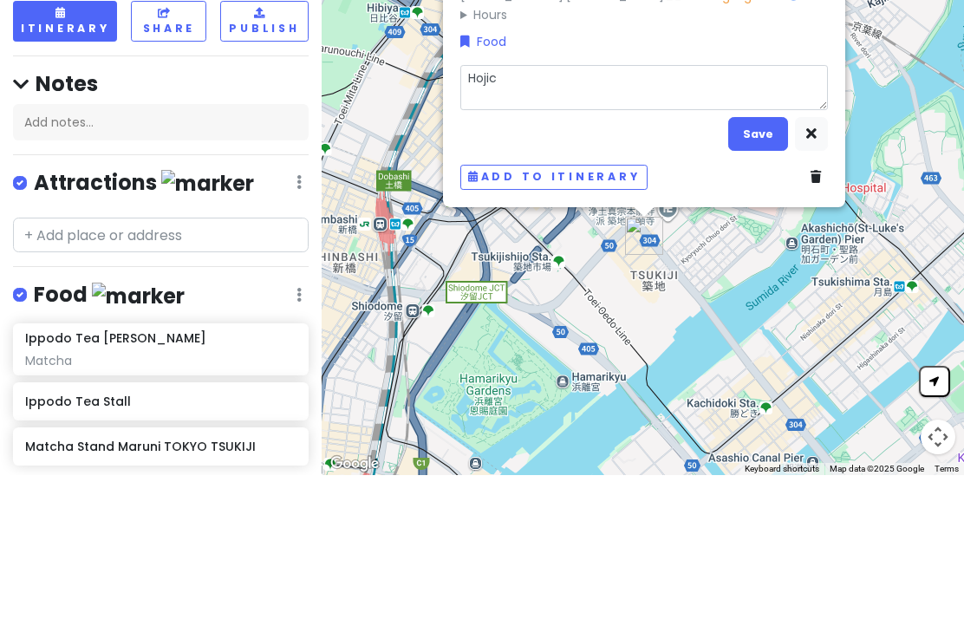
type textarea "x"
type textarea "Hojicha"
type textarea "x"
type textarea "Hojicha"
type textarea "x"
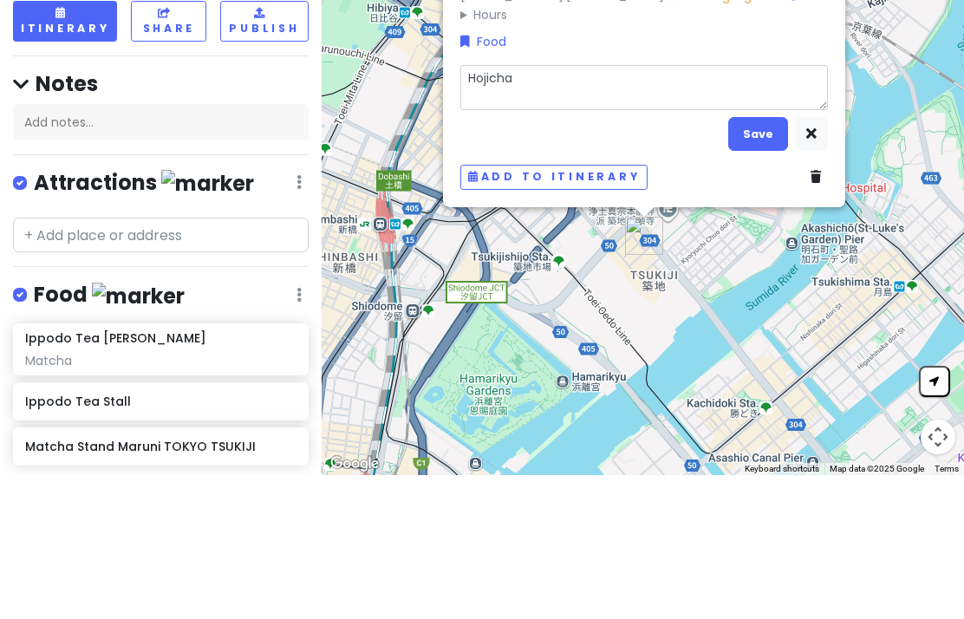
type textarea "Hojicha p"
type textarea "x"
type textarea "Hojicha po"
type textarea "x"
type textarea "[PERSON_NAME]"
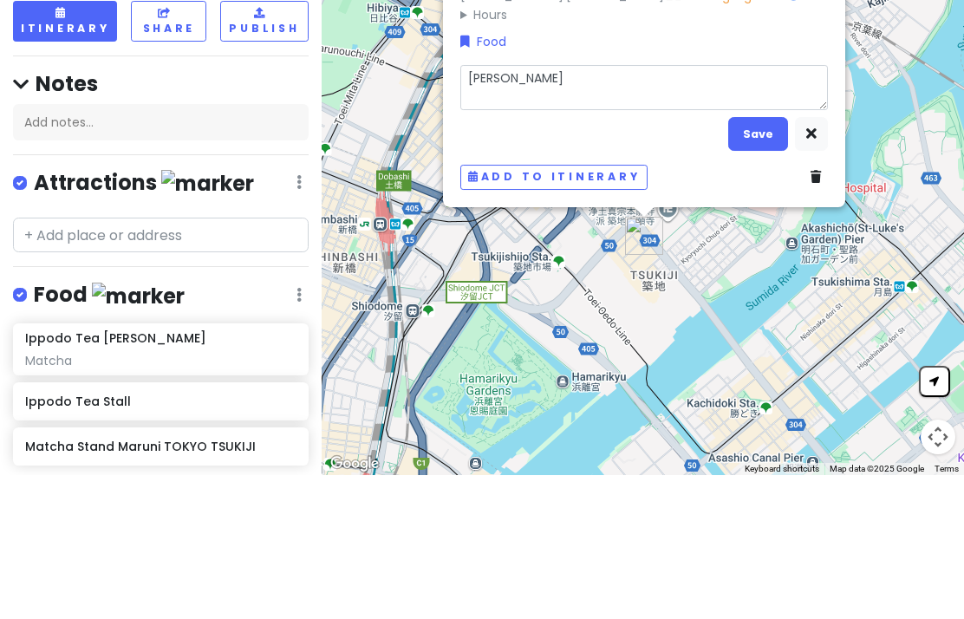
type textarea "x"
type textarea "Hojicha po"
type textarea "x"
type textarea "Hojicha pow"
type textarea "x"
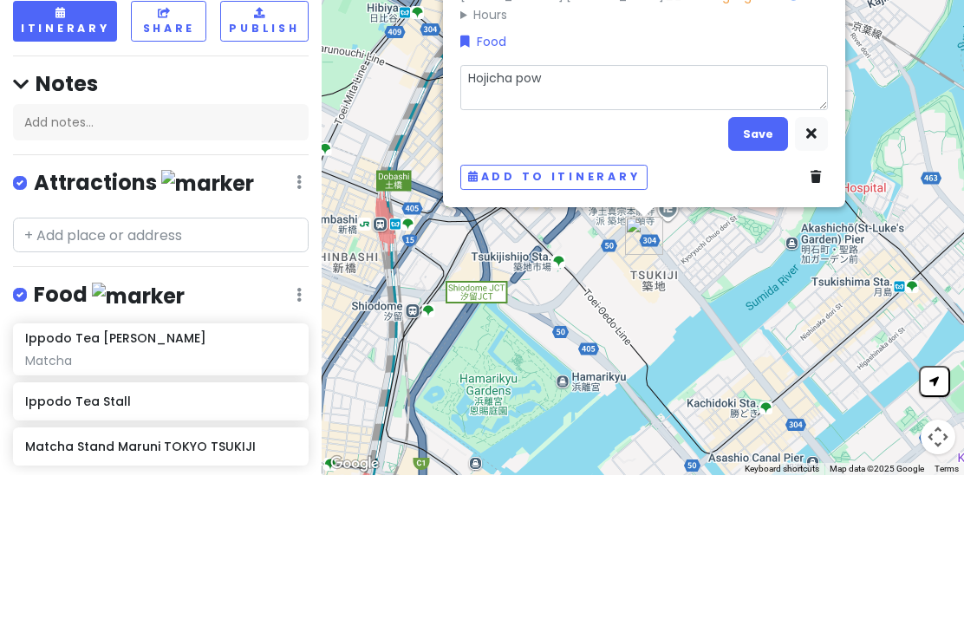
type textarea "Hojicha powd"
type textarea "x"
type textarea "Hojicha powder"
type textarea "x"
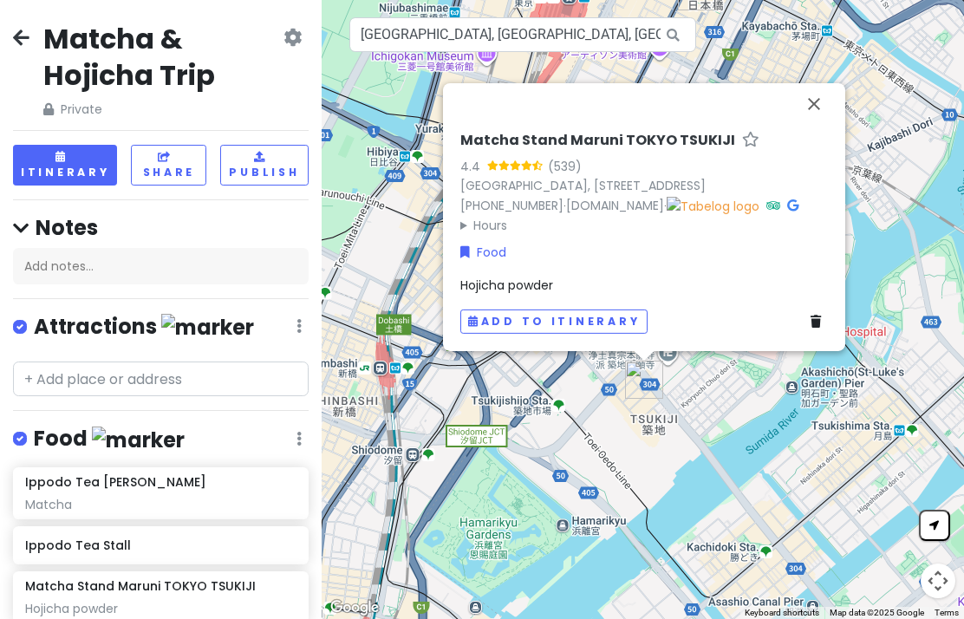
click at [818, 95] on button "Close" at bounding box center [814, 104] width 42 height 42
